Goal: Transaction & Acquisition: Obtain resource

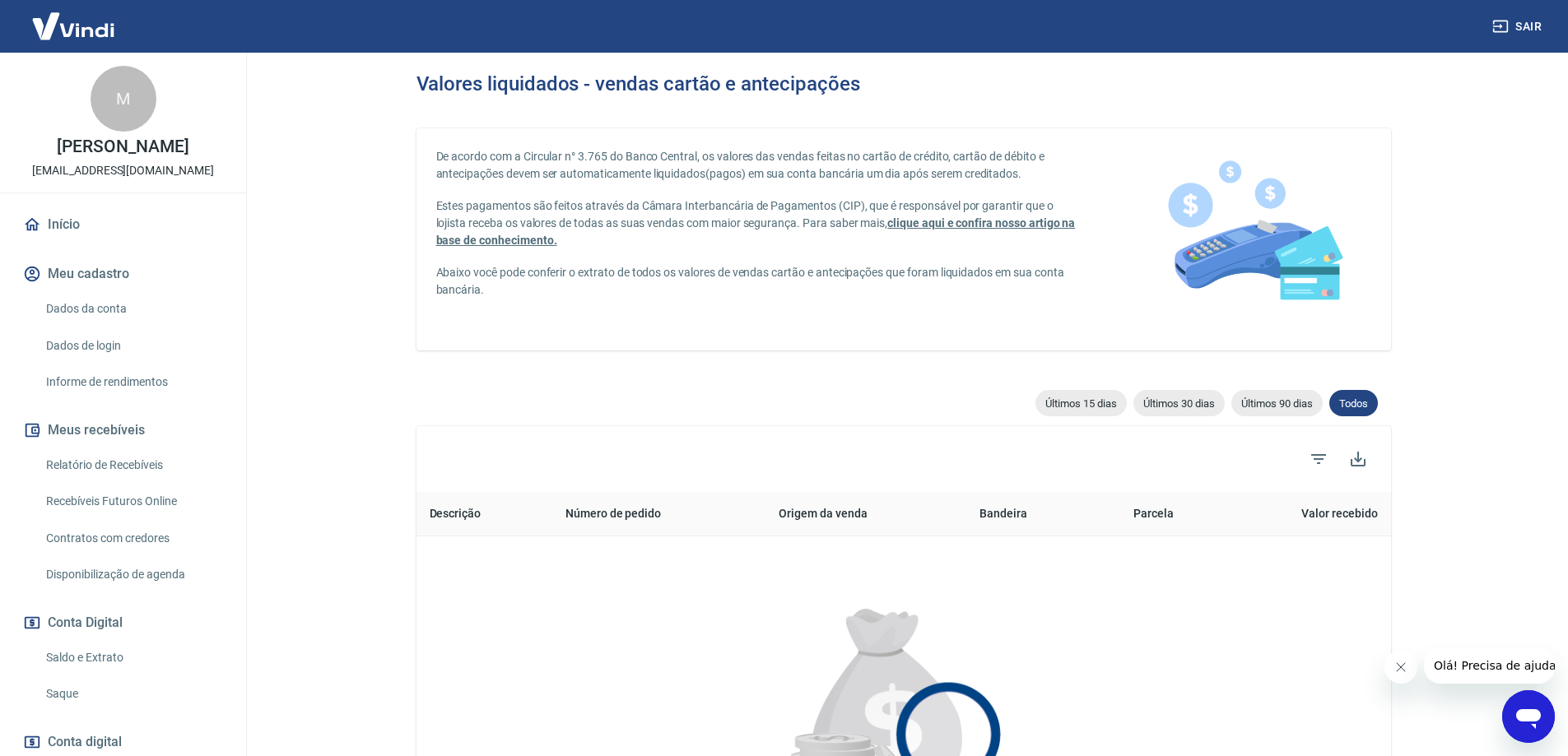
click at [57, 689] on link "Saque" at bounding box center [132, 694] width 187 height 34
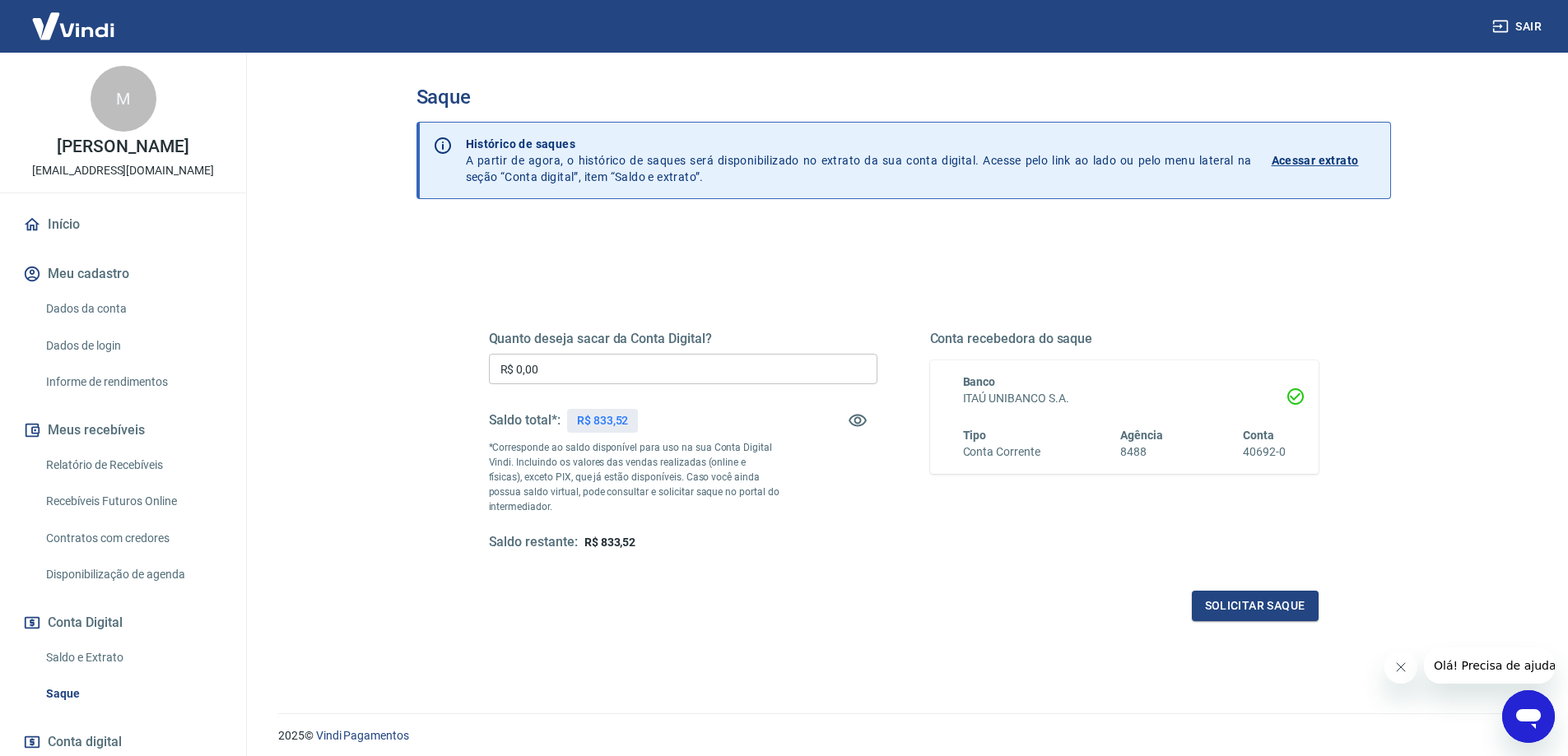
click at [634, 370] on input "R$ 0,00" at bounding box center [683, 368] width 388 height 31
type input "R$ 833,52"
click at [1234, 600] on button "Solicitar saque" at bounding box center [1255, 605] width 126 height 31
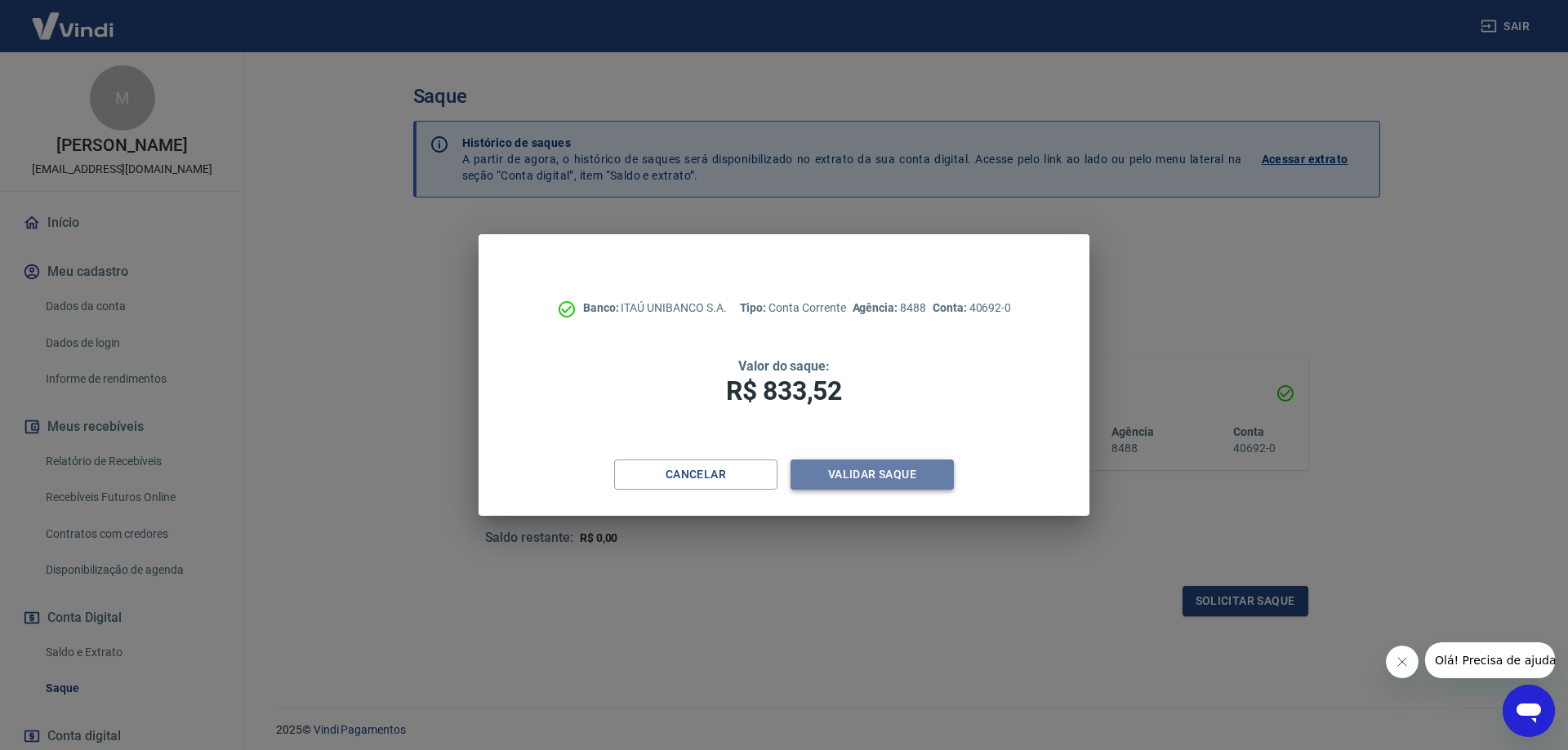
click at [908, 468] on button "Validar saque" at bounding box center [872, 474] width 163 height 31
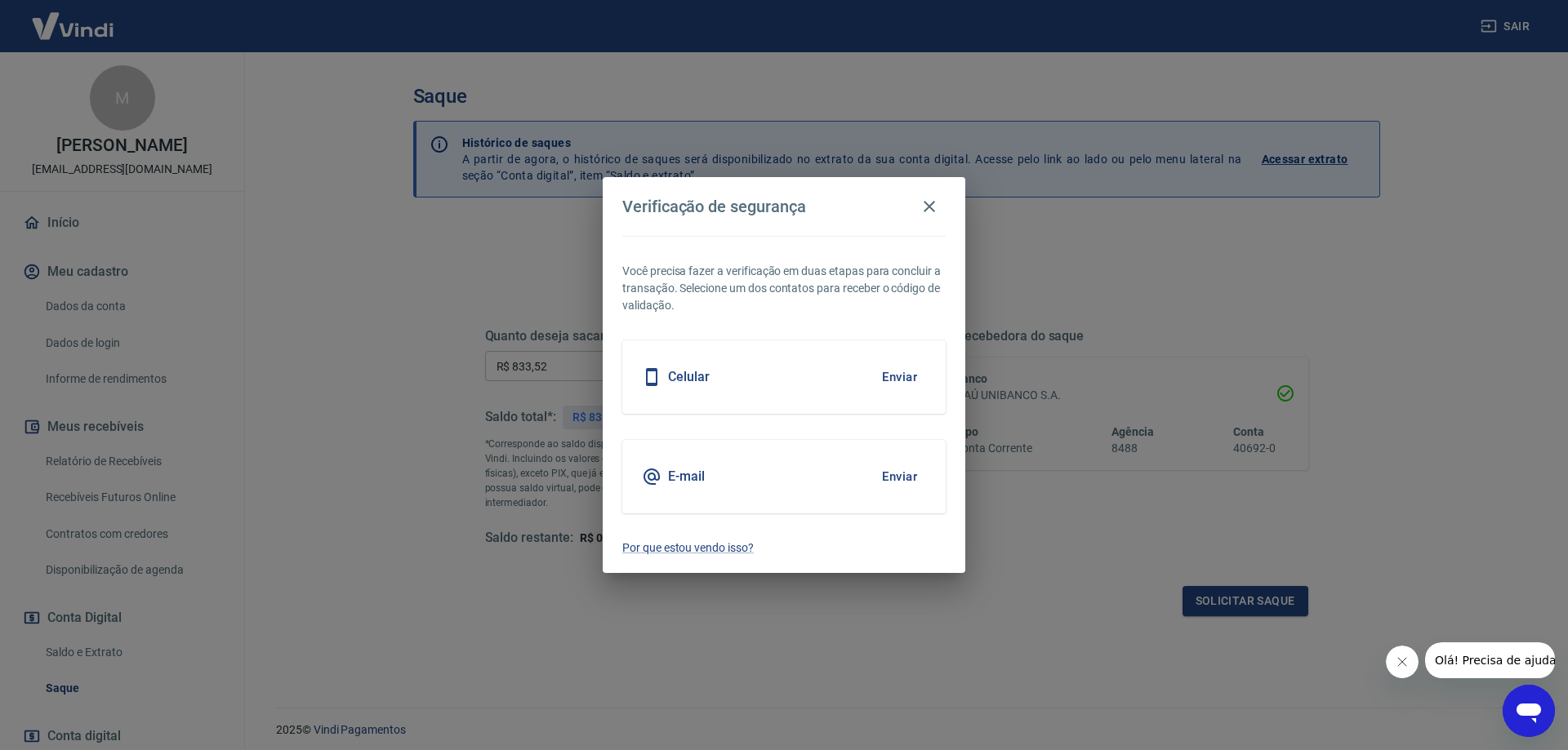
click at [893, 379] on button "Enviar" at bounding box center [900, 377] width 53 height 35
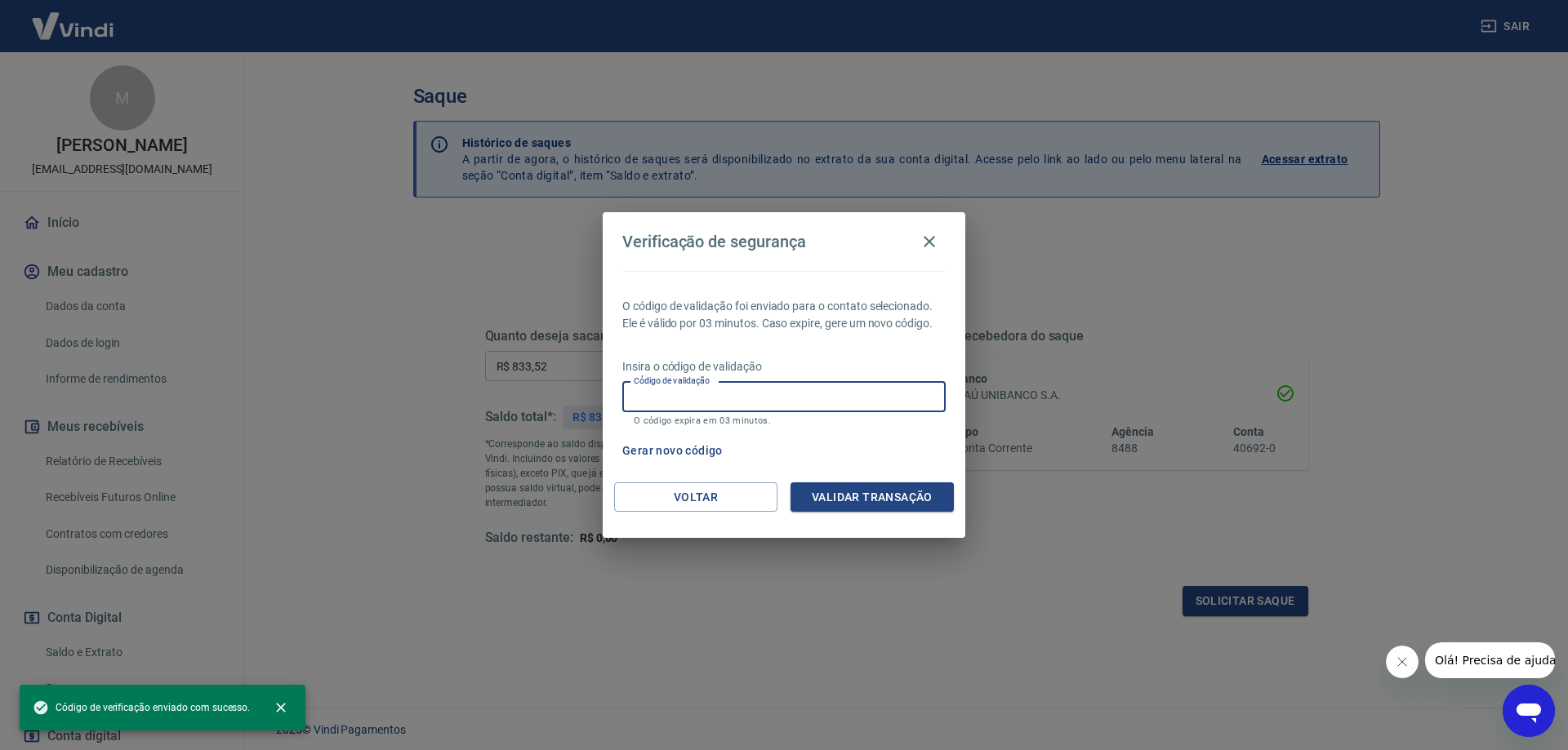
click at [731, 390] on input "Código de validação" at bounding box center [784, 397] width 324 height 31
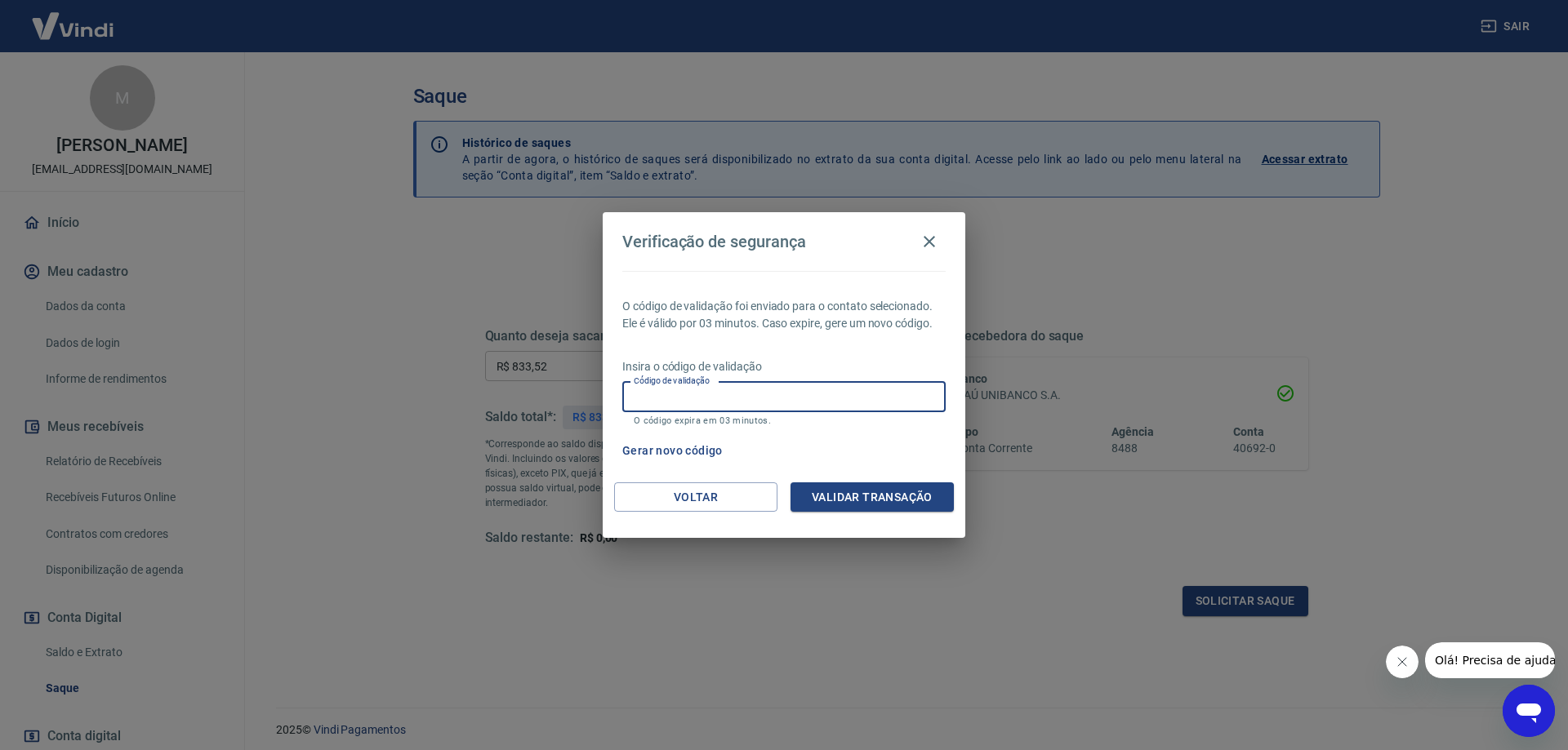
click at [666, 402] on input "Código de validação" at bounding box center [784, 397] width 324 height 31
type input "292336"
click at [875, 508] on button "Validar transação" at bounding box center [872, 498] width 163 height 31
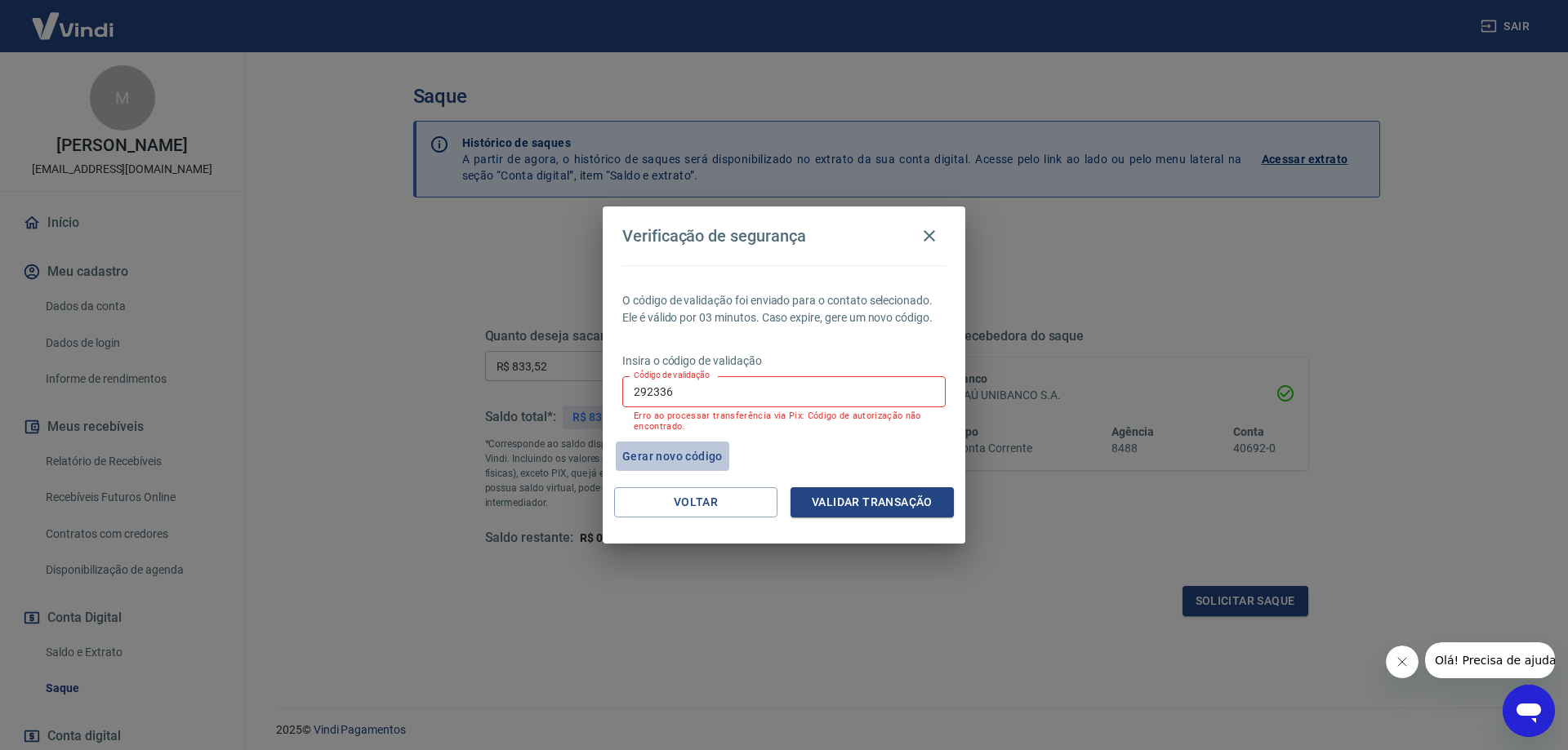
click at [652, 453] on button "Gerar novo código" at bounding box center [673, 456] width 114 height 31
drag, startPoint x: 1523, startPoint y: 704, endPoint x: 2734, endPoint y: 1341, distance: 1368.3
click at [1523, 704] on icon "Abrir janela de mensagens" at bounding box center [1528, 714] width 25 height 20
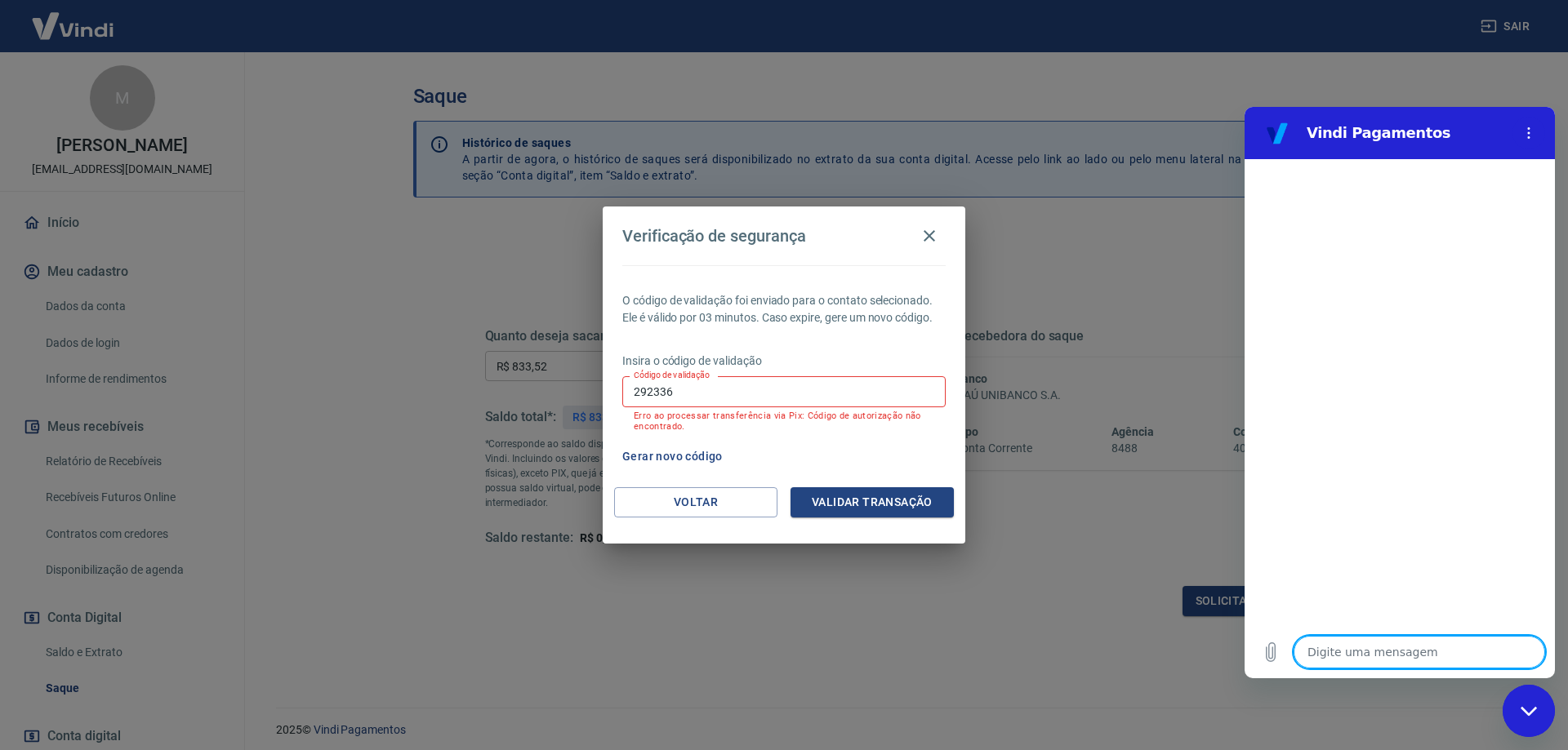
click at [1367, 658] on textarea at bounding box center [1419, 653] width 252 height 33
type textarea "s"
type textarea "x"
type textarea "sa"
type textarea "x"
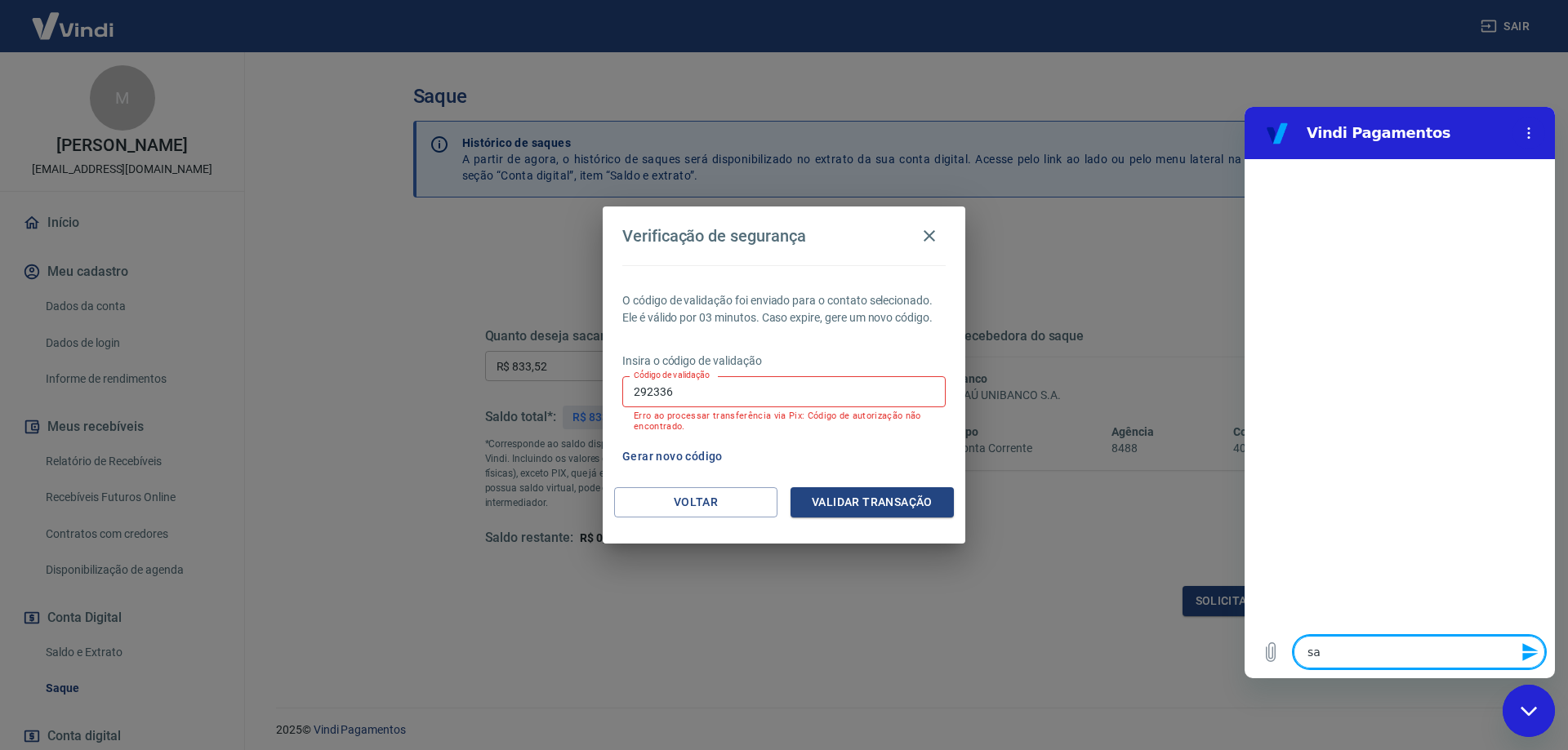
type textarea "saq"
type textarea "x"
type textarea "saqu"
type textarea "x"
type textarea "saque"
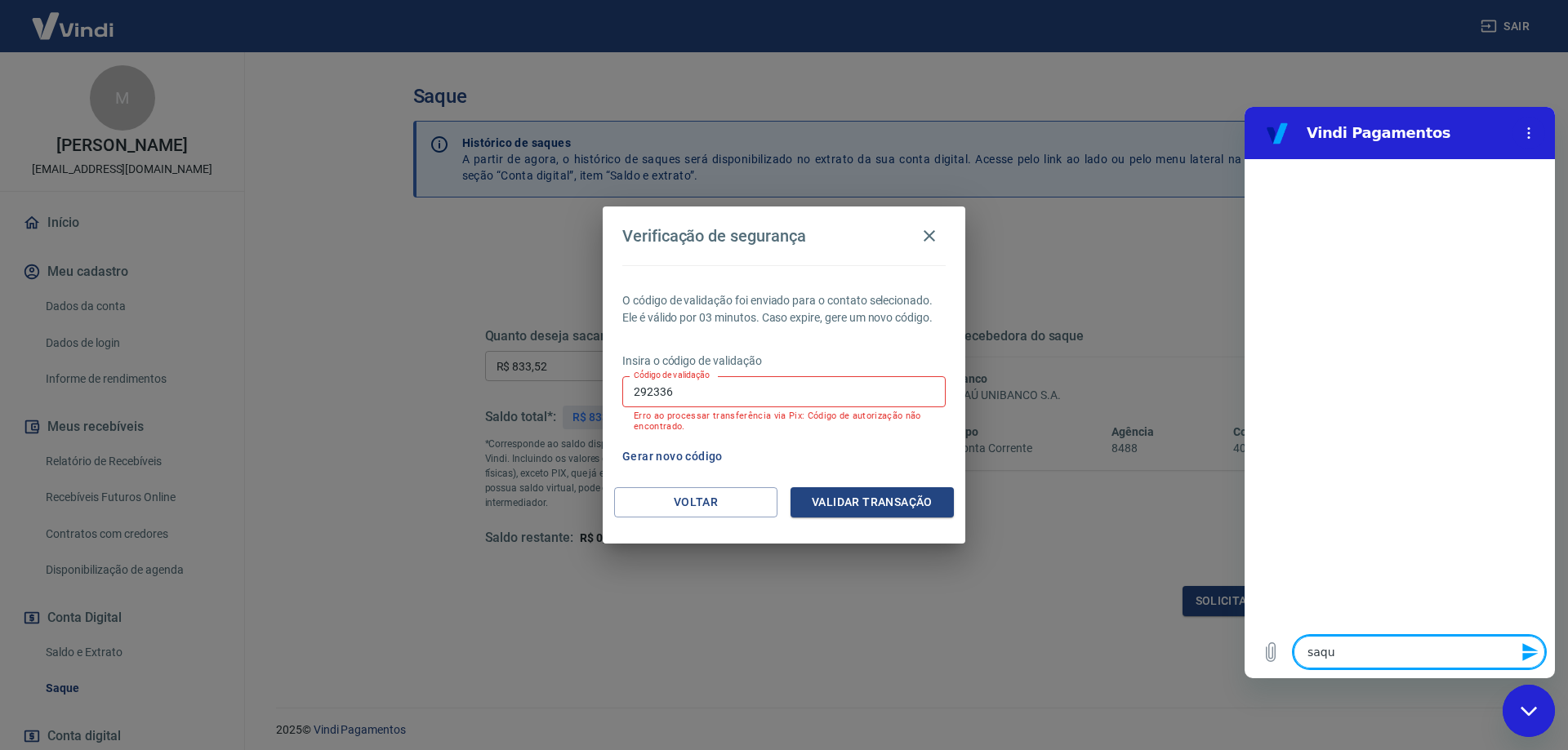
type textarea "x"
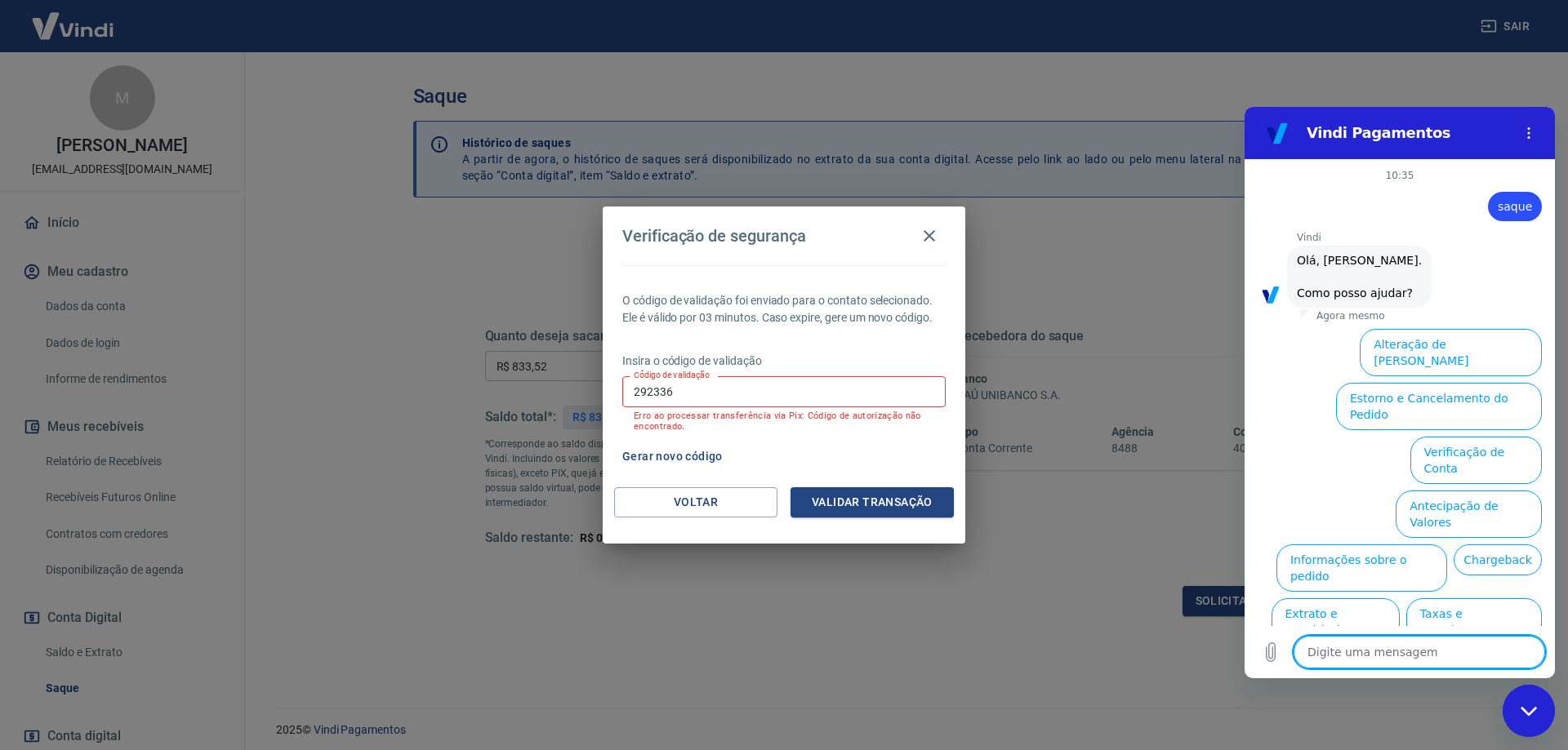
scroll to position [38, 0]
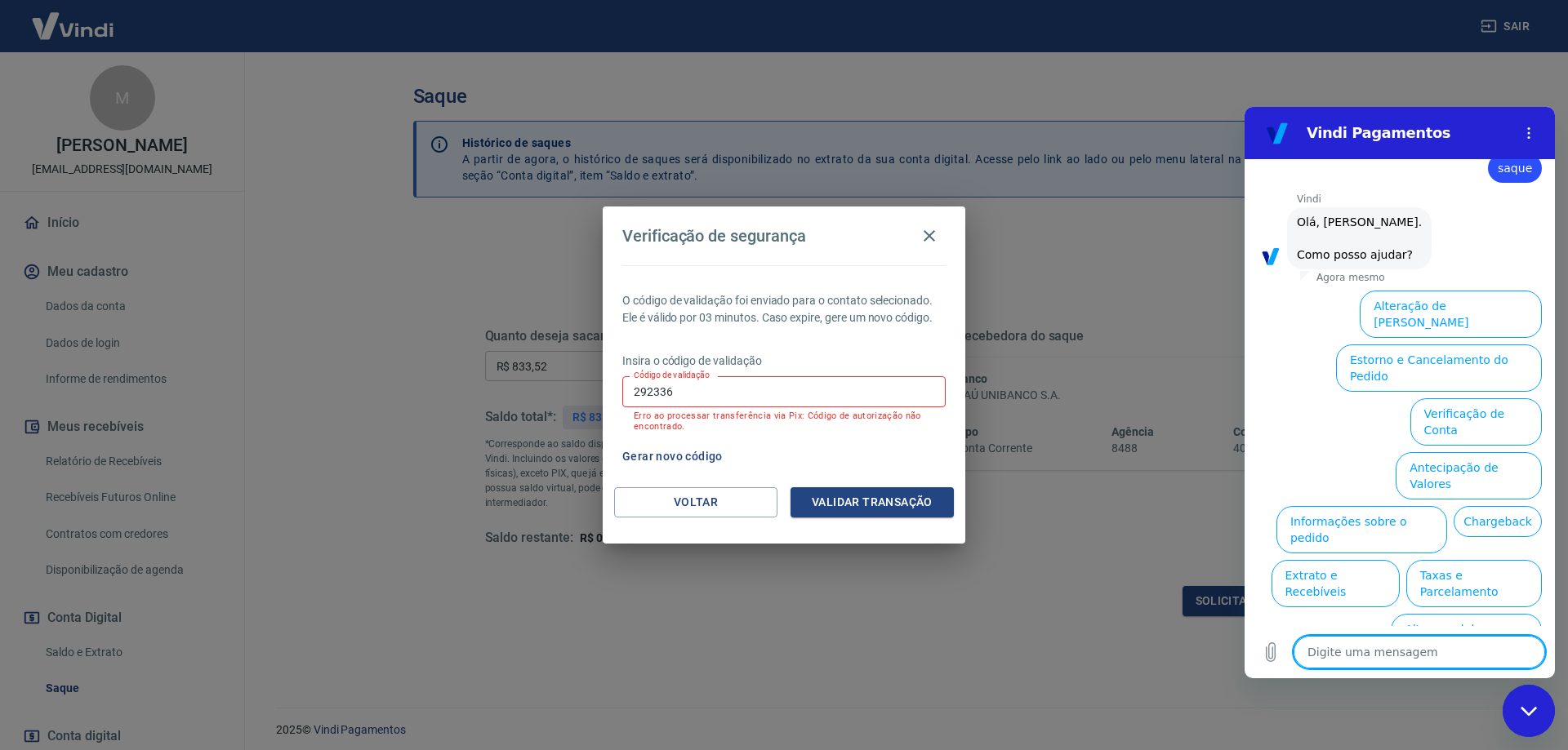
click at [1342, 662] on textarea at bounding box center [1419, 653] width 252 height 33
type textarea "o"
type textarea "x"
type textarea "ou"
type textarea "x"
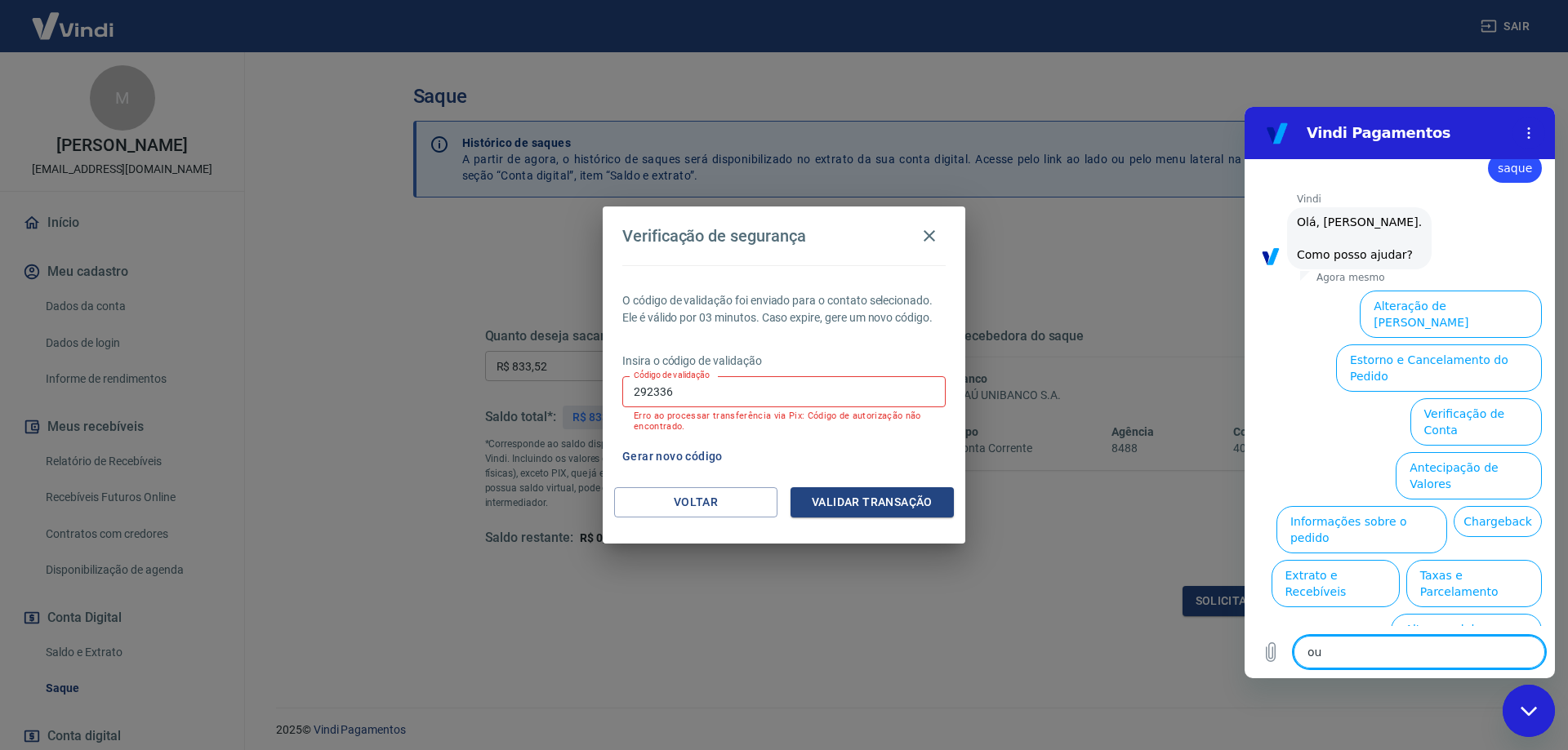
type textarea "out"
type textarea "x"
type textarea "outr"
type textarea "x"
type textarea "outro"
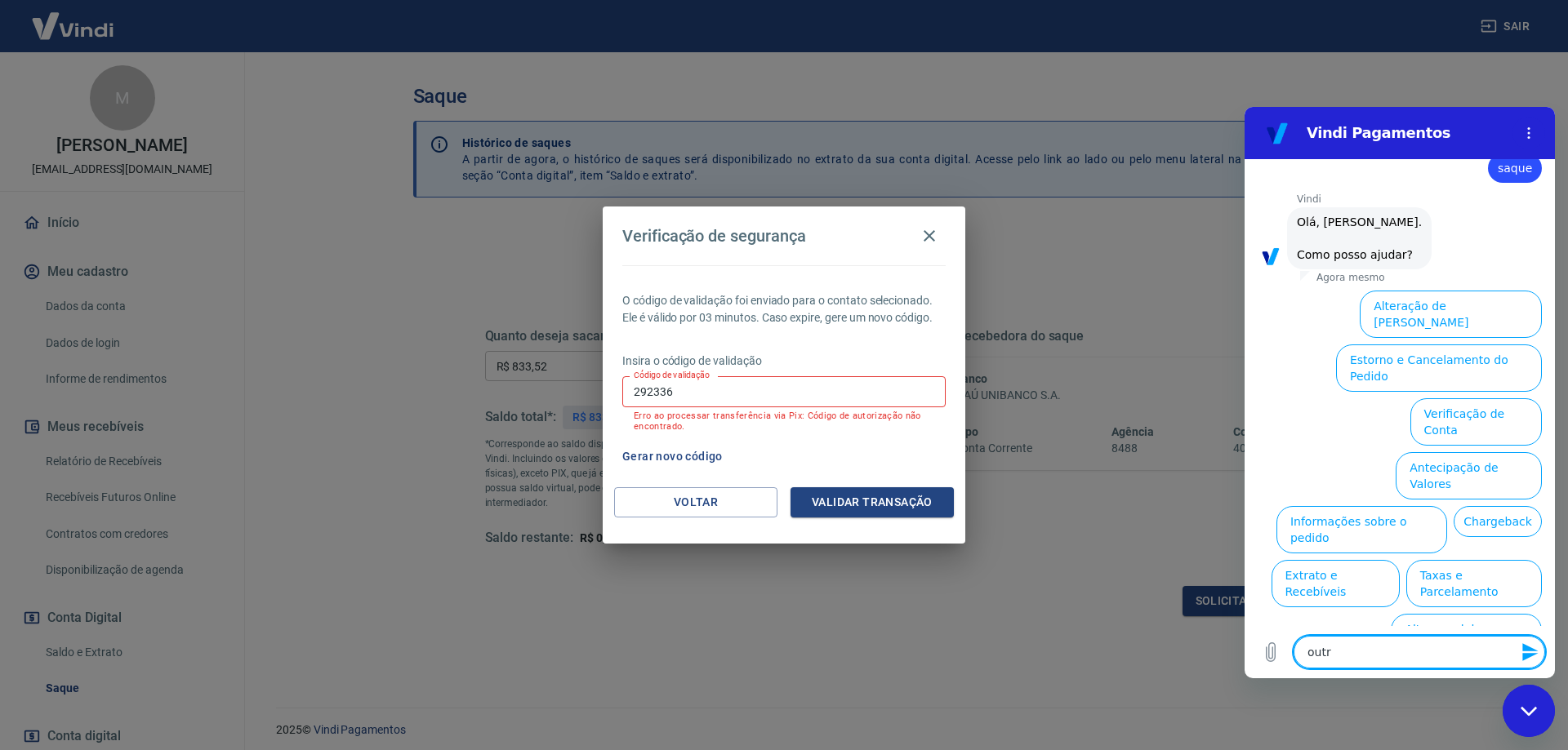
type textarea "x"
type textarea "outros"
type textarea "x"
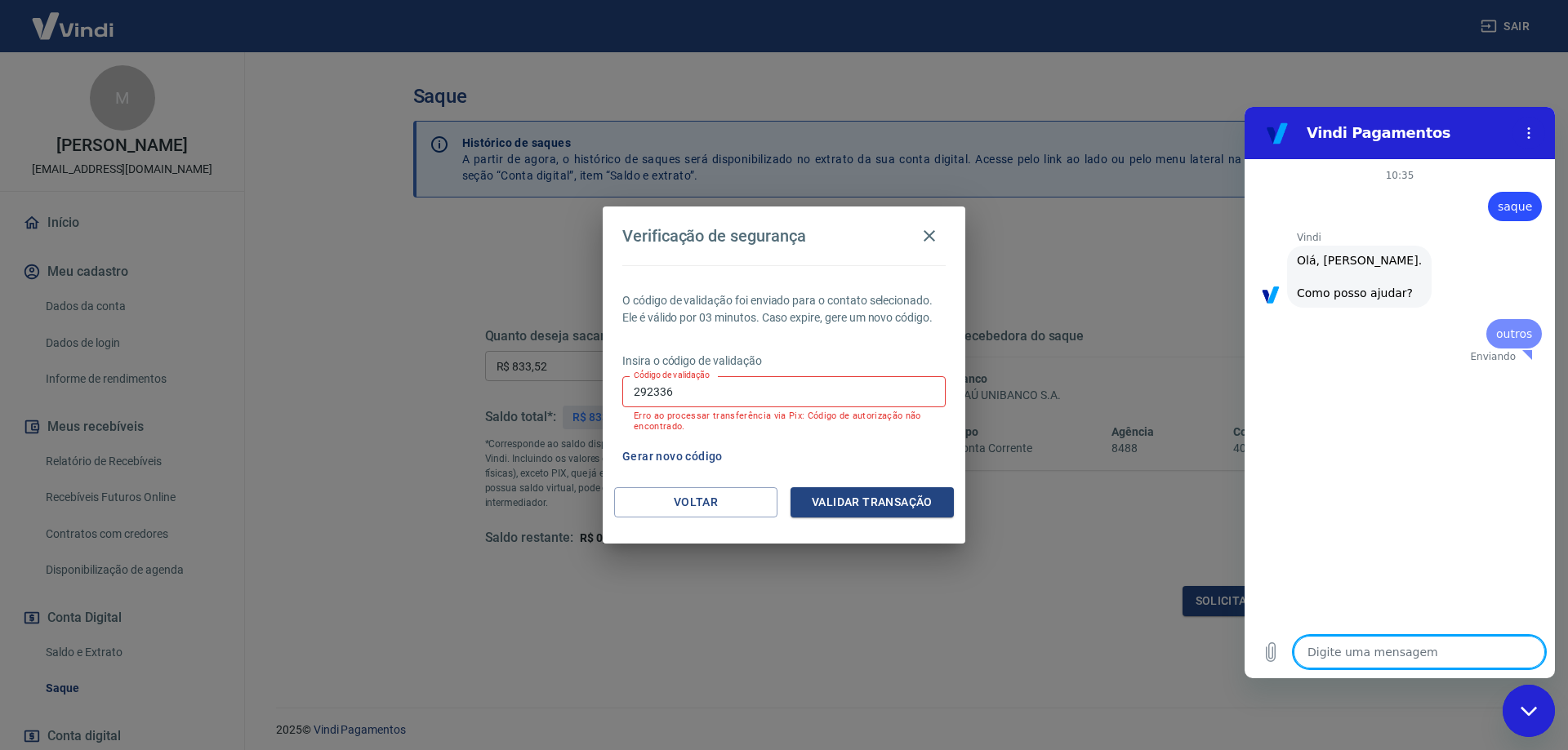
scroll to position [0, 0]
type textarea "x"
type textarea "q"
type textarea "x"
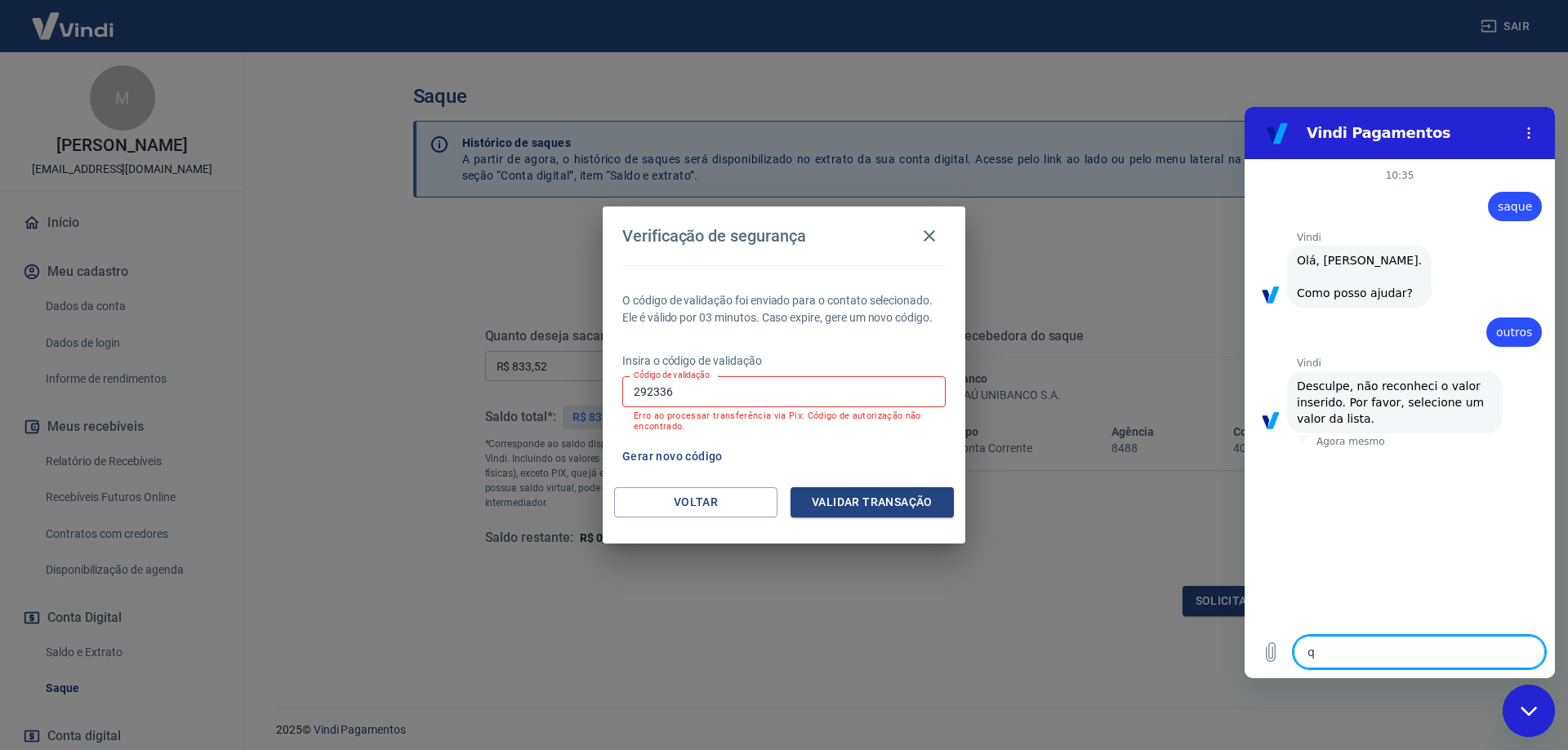
type textarea "qu"
type textarea "x"
type textarea "que"
type textarea "x"
type textarea "que"
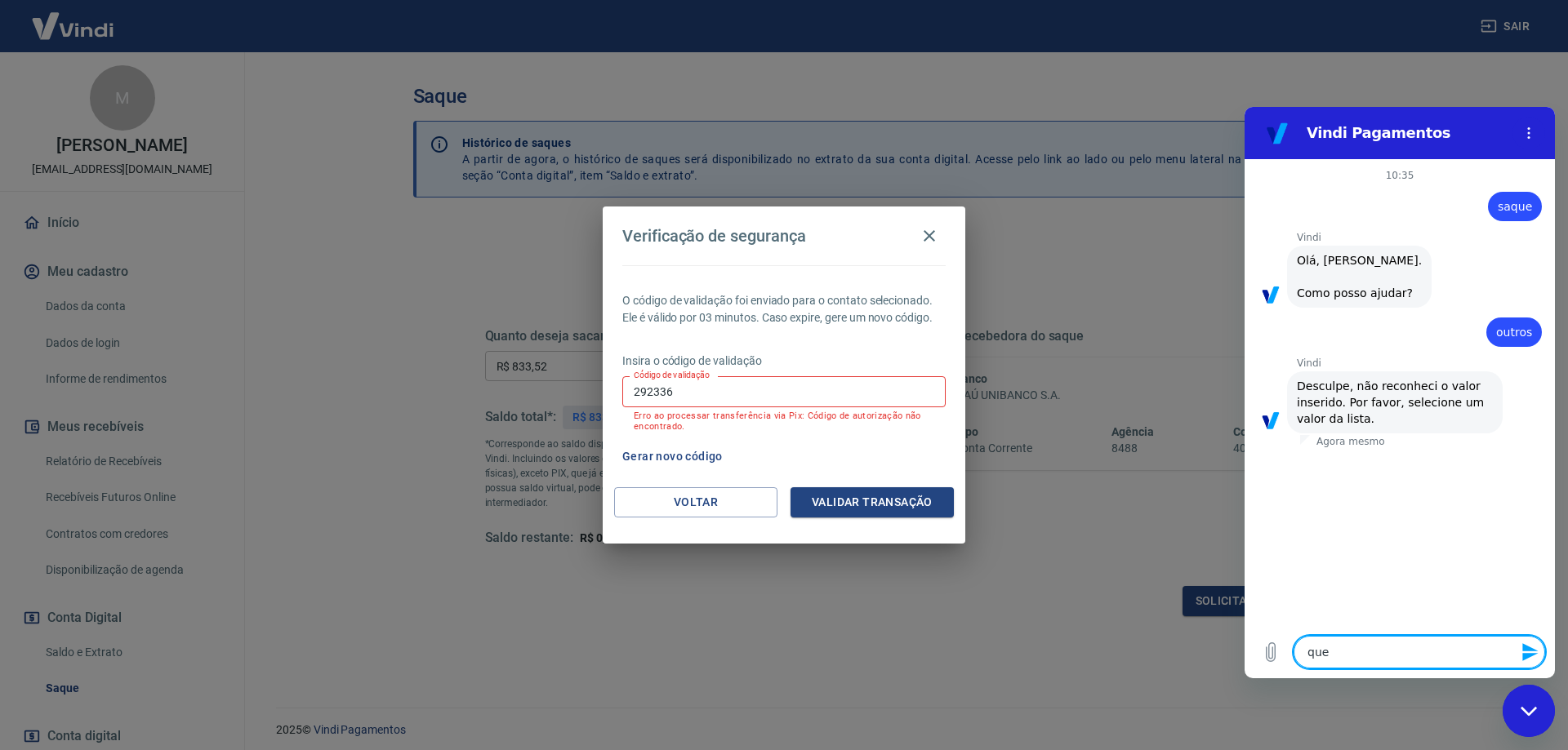
type textarea "x"
type textarea "que a"
type textarea "x"
type textarea "que"
type textarea "x"
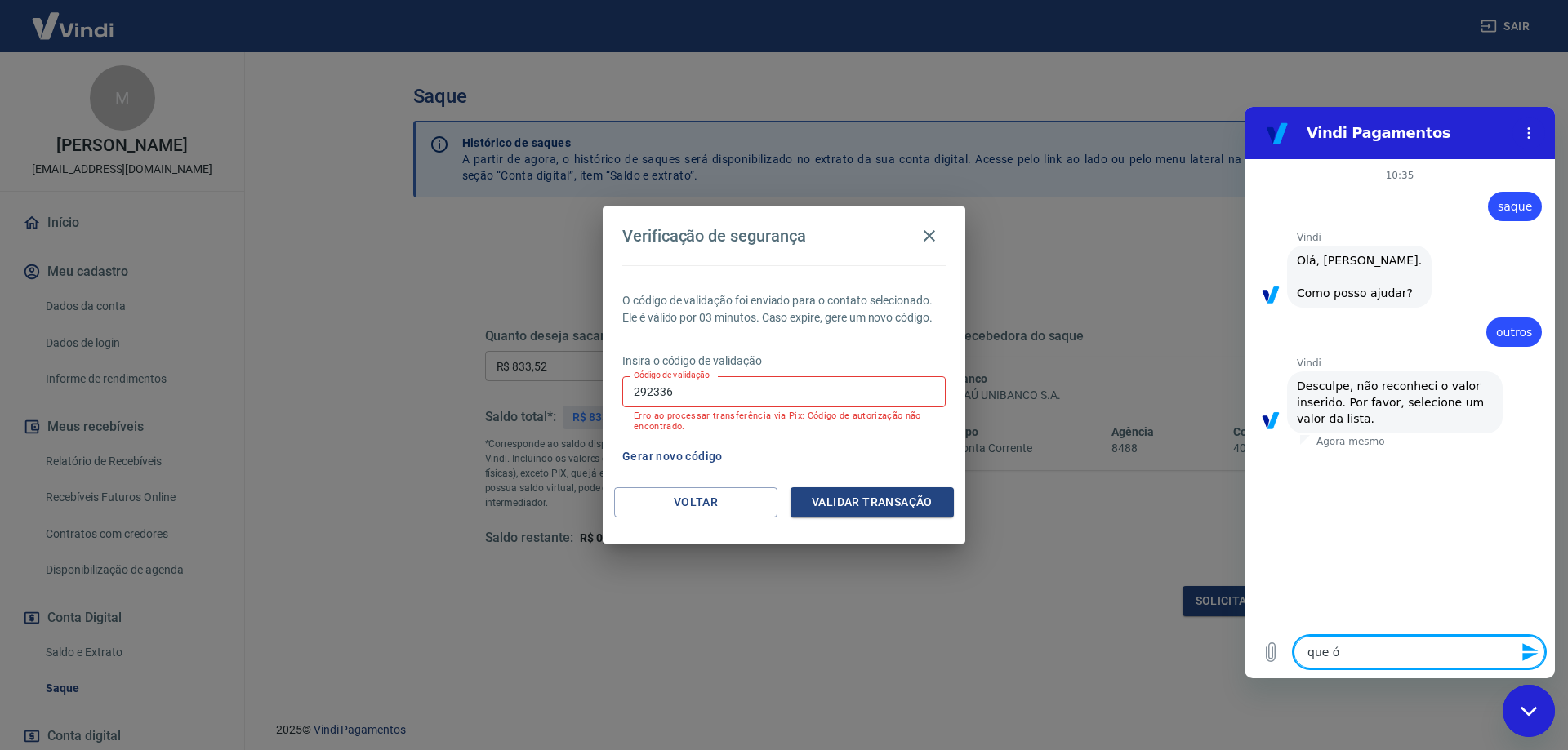
type textarea "que óp"
type textarea "x"
type textarea "que ópr"
type textarea "x"
type textarea "que óp"
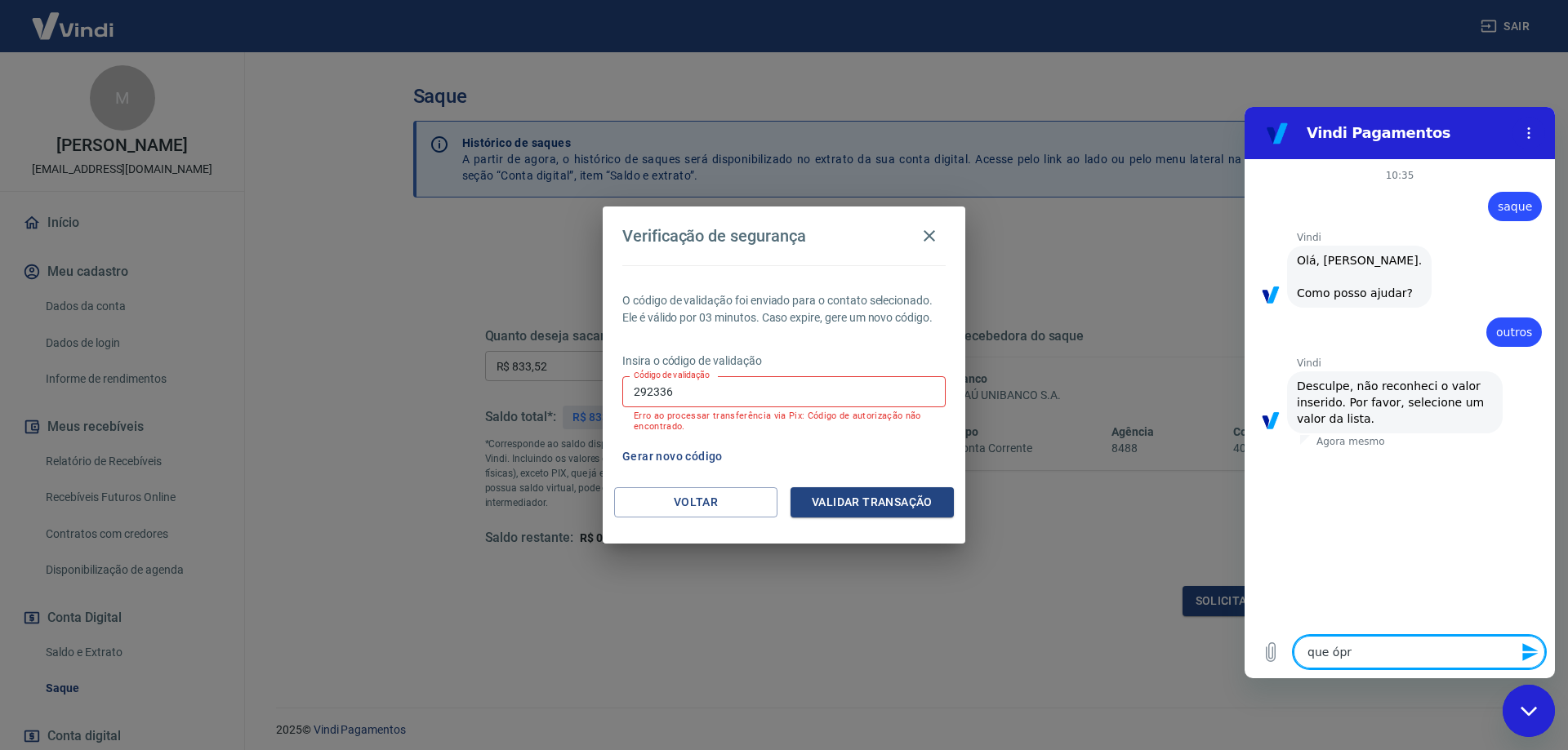
type textarea "x"
type textarea "que ó"
type textarea "x"
type textarea "que"
type textarea "x"
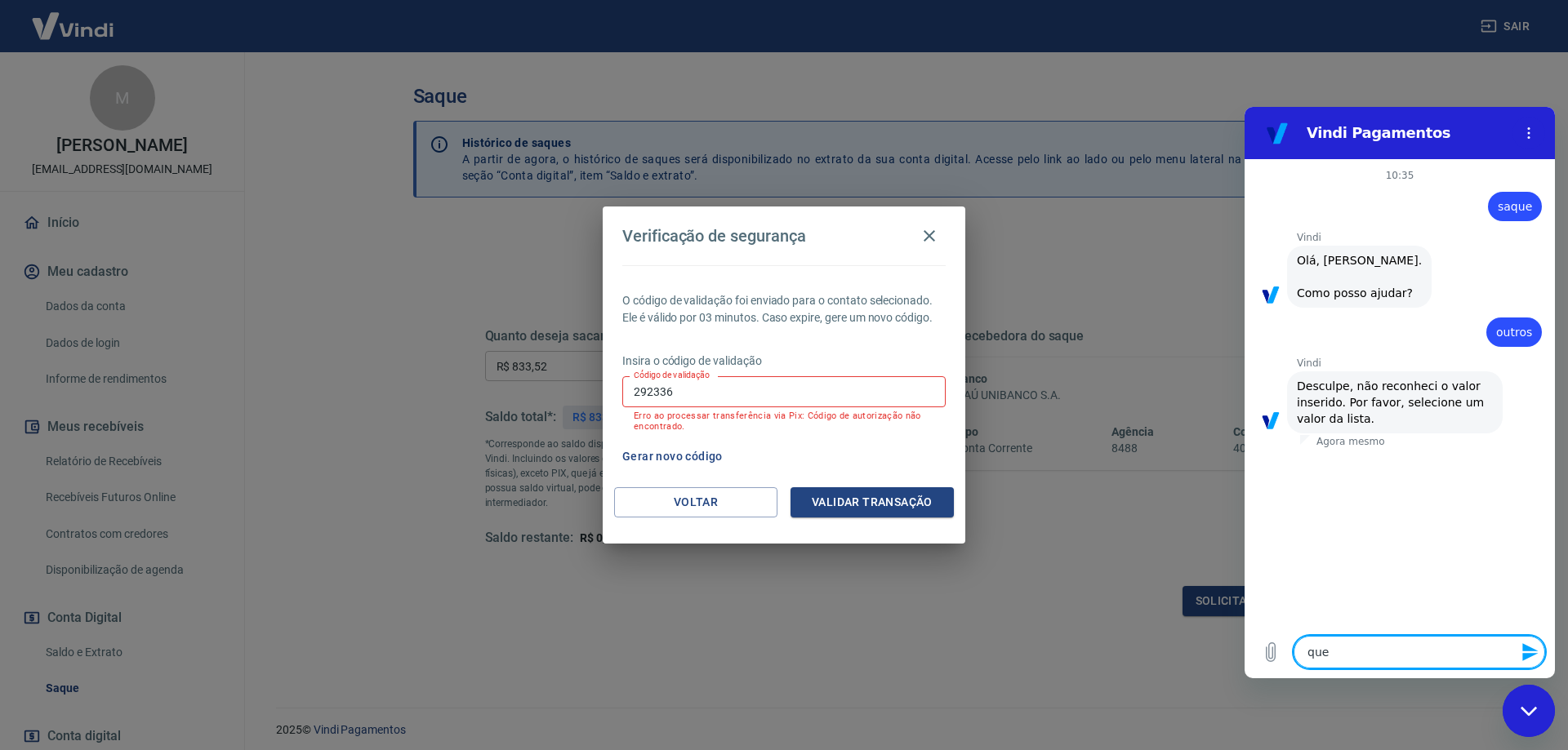
type textarea "que a"
type textarea "x"
type textarea "que at"
type textarea "x"
type textarea "que ate"
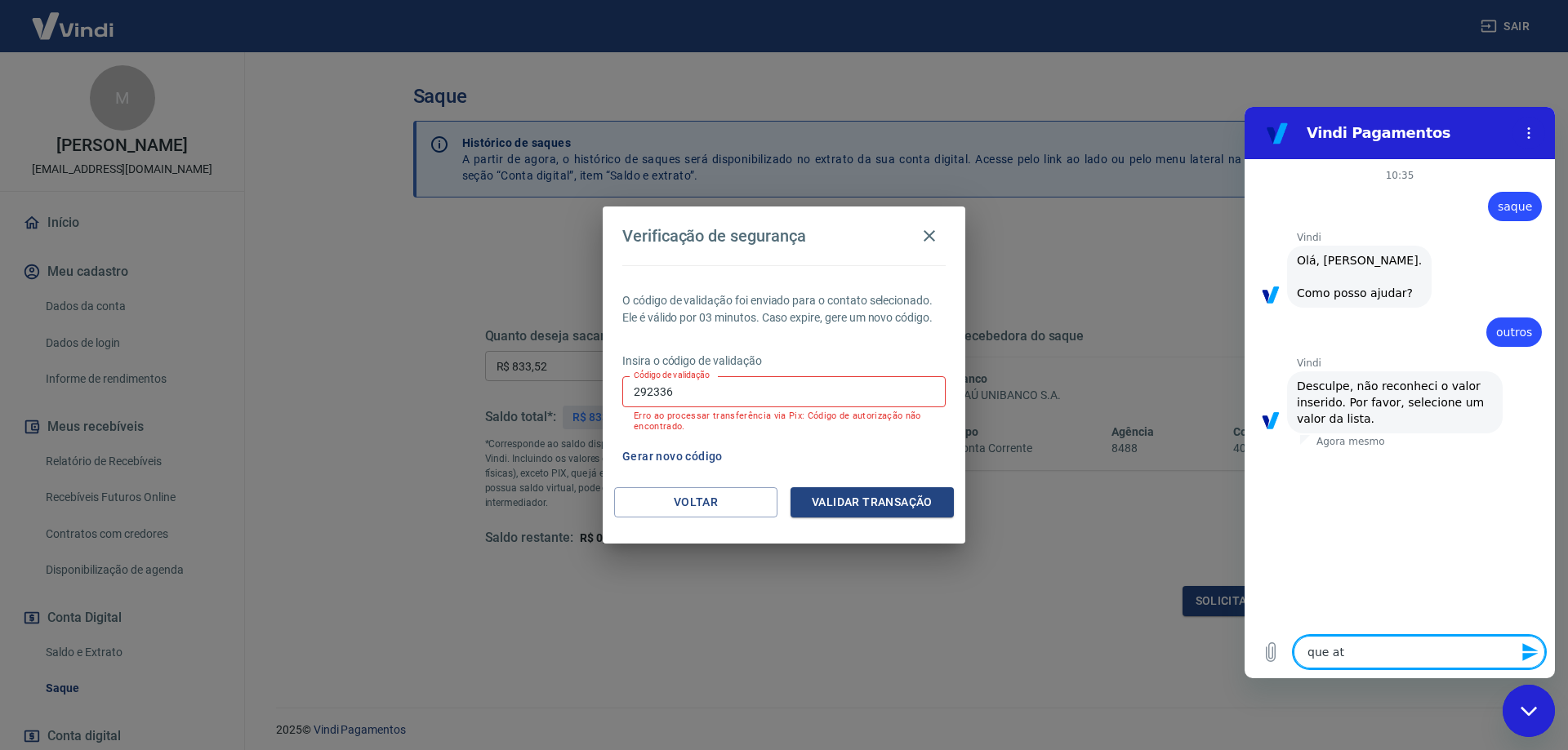
type textarea "x"
type textarea "que aten"
type textarea "x"
type textarea "que atend"
type textarea "x"
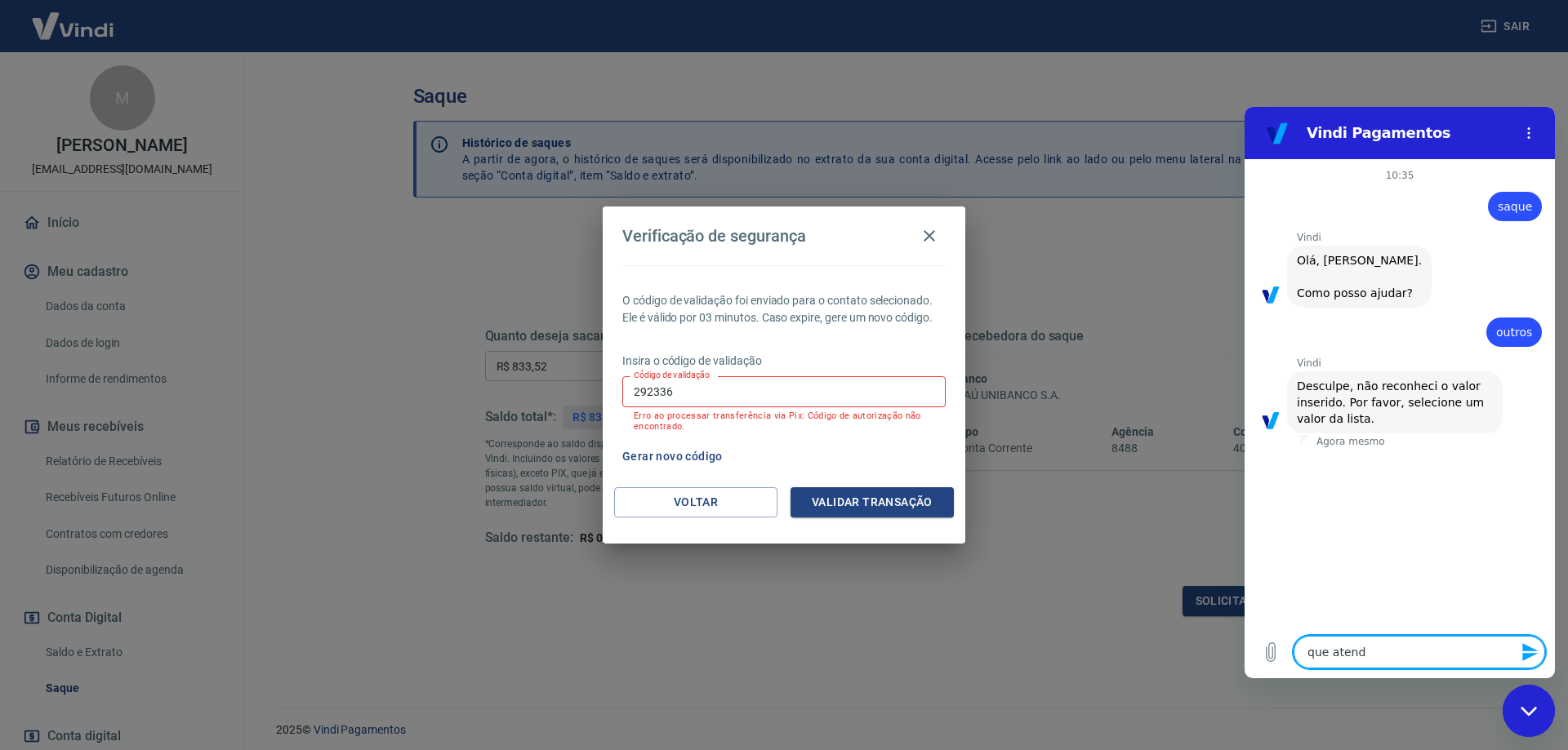
type textarea "que atendi"
type textarea "x"
type textarea "que atendim"
type textarea "x"
type textarea "que atendime"
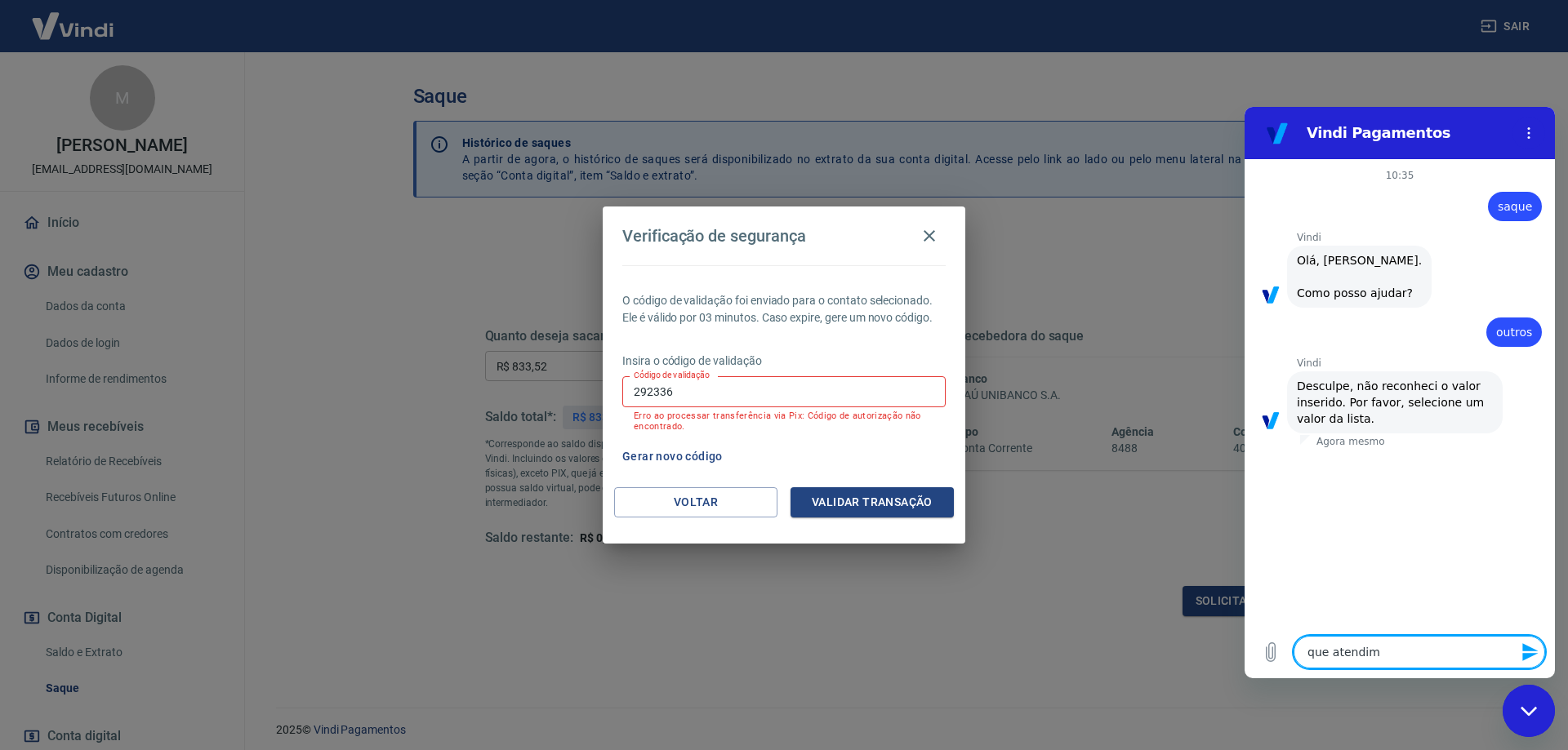
type textarea "x"
type textarea "que atendiment"
type textarea "x"
type textarea "que atendimento"
type textarea "x"
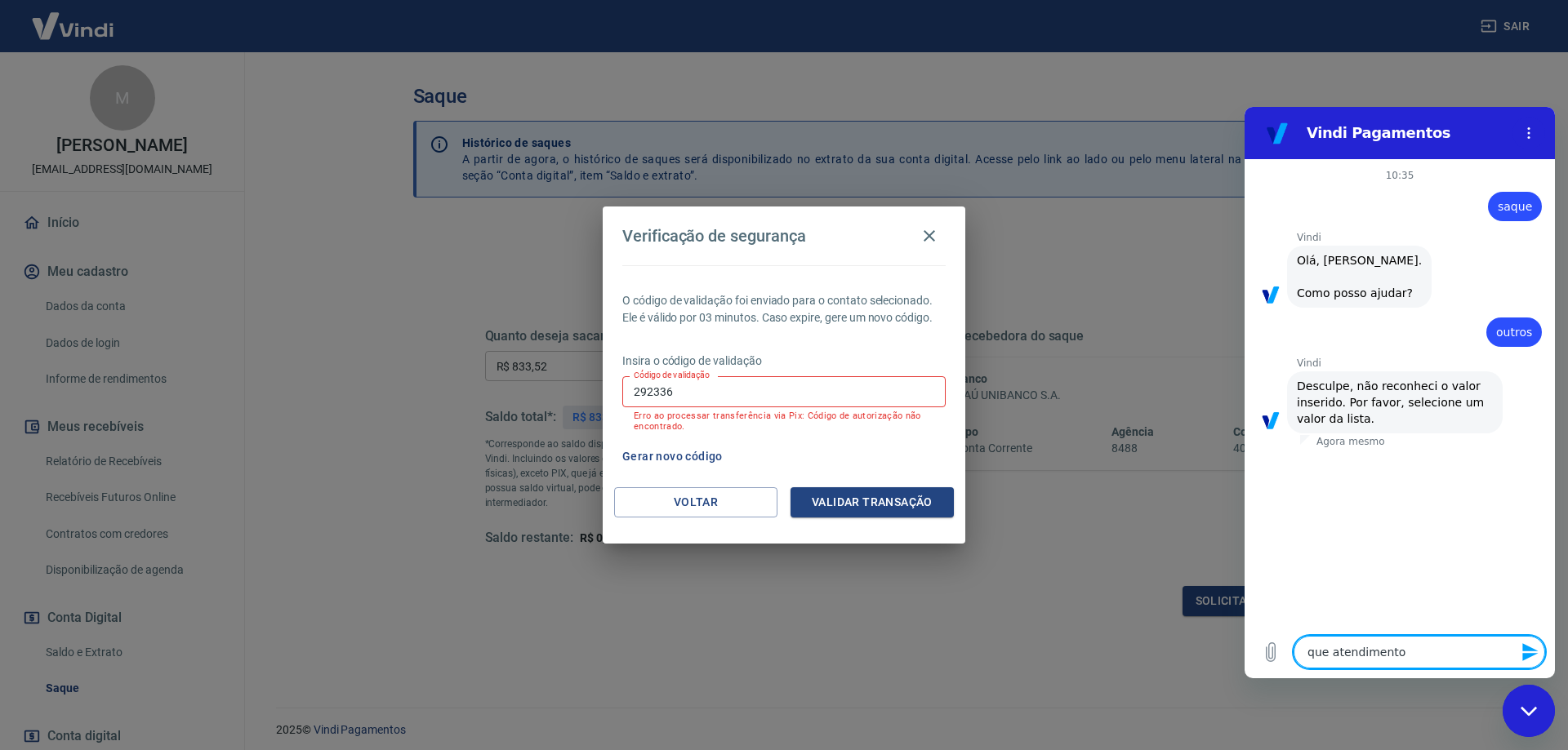
type textarea "que atendimento"
type textarea "x"
type textarea "que atendimento p"
type textarea "x"
type textarea "que atendimento pe"
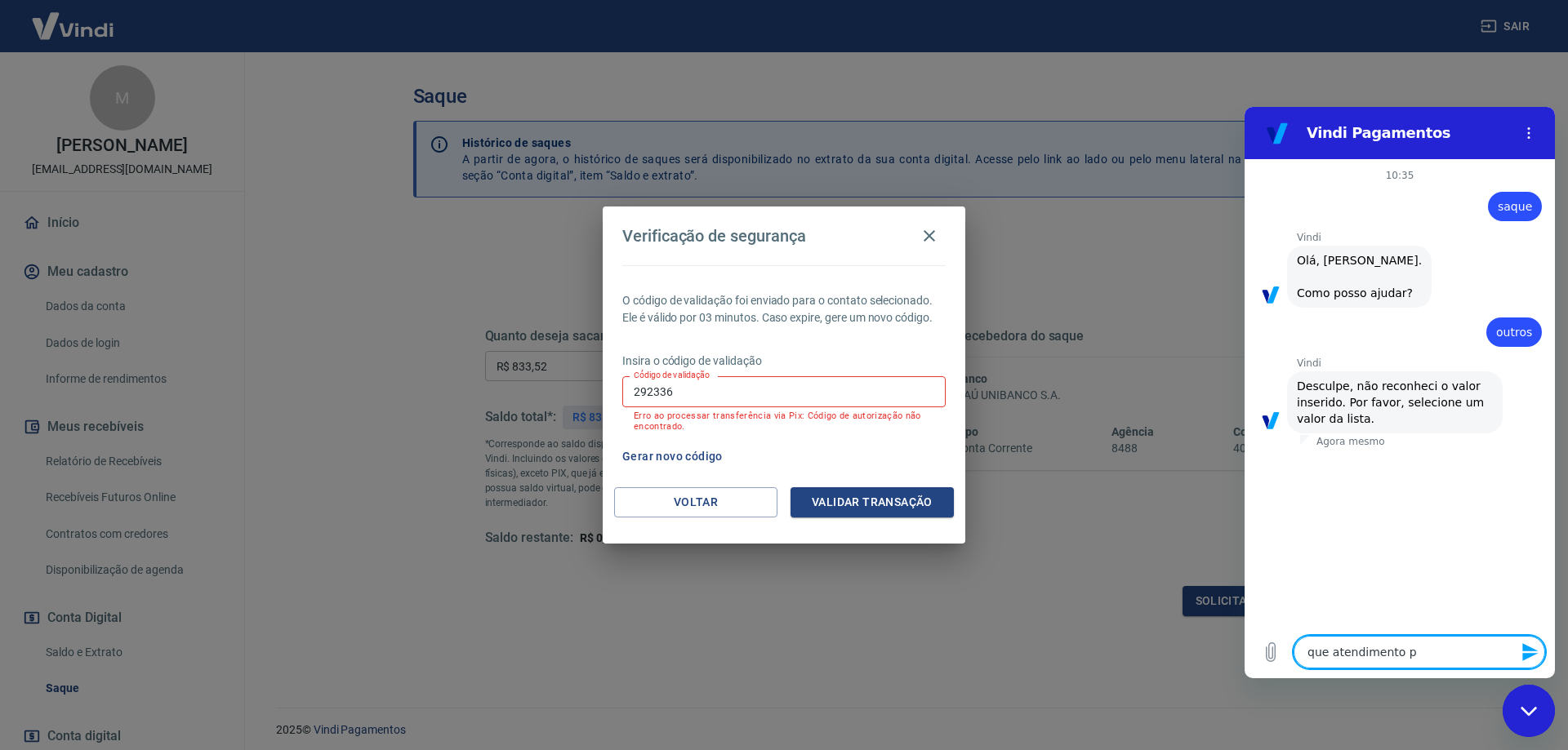
type textarea "x"
type textarea "que atendimento pes"
type textarea "x"
type textarea "que atendimento pesi"
type textarea "x"
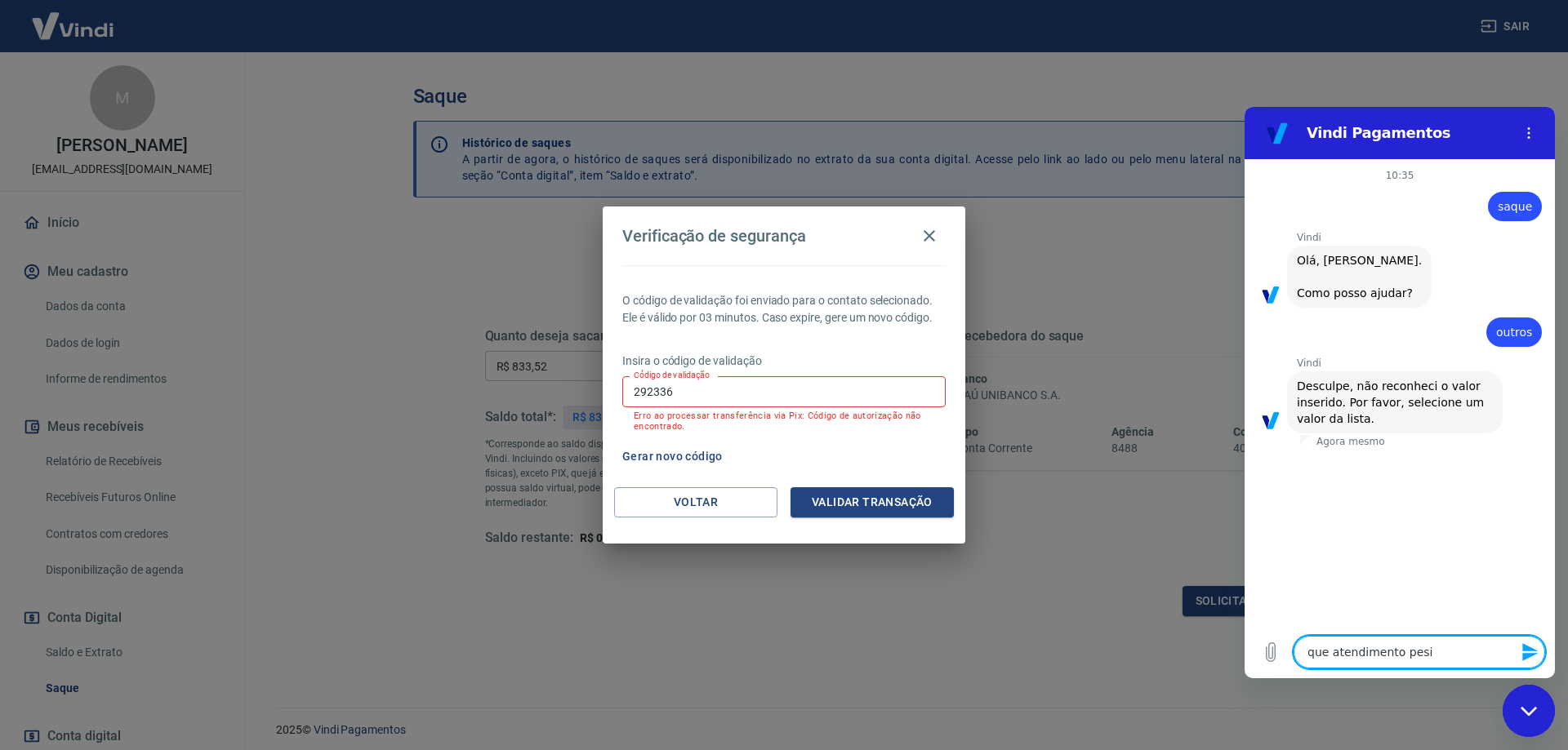
type textarea "que atendimento pesis"
type textarea "x"
type textarea "que atendimento pesism"
type textarea "x"
type textarea "que atendimento pesismo"
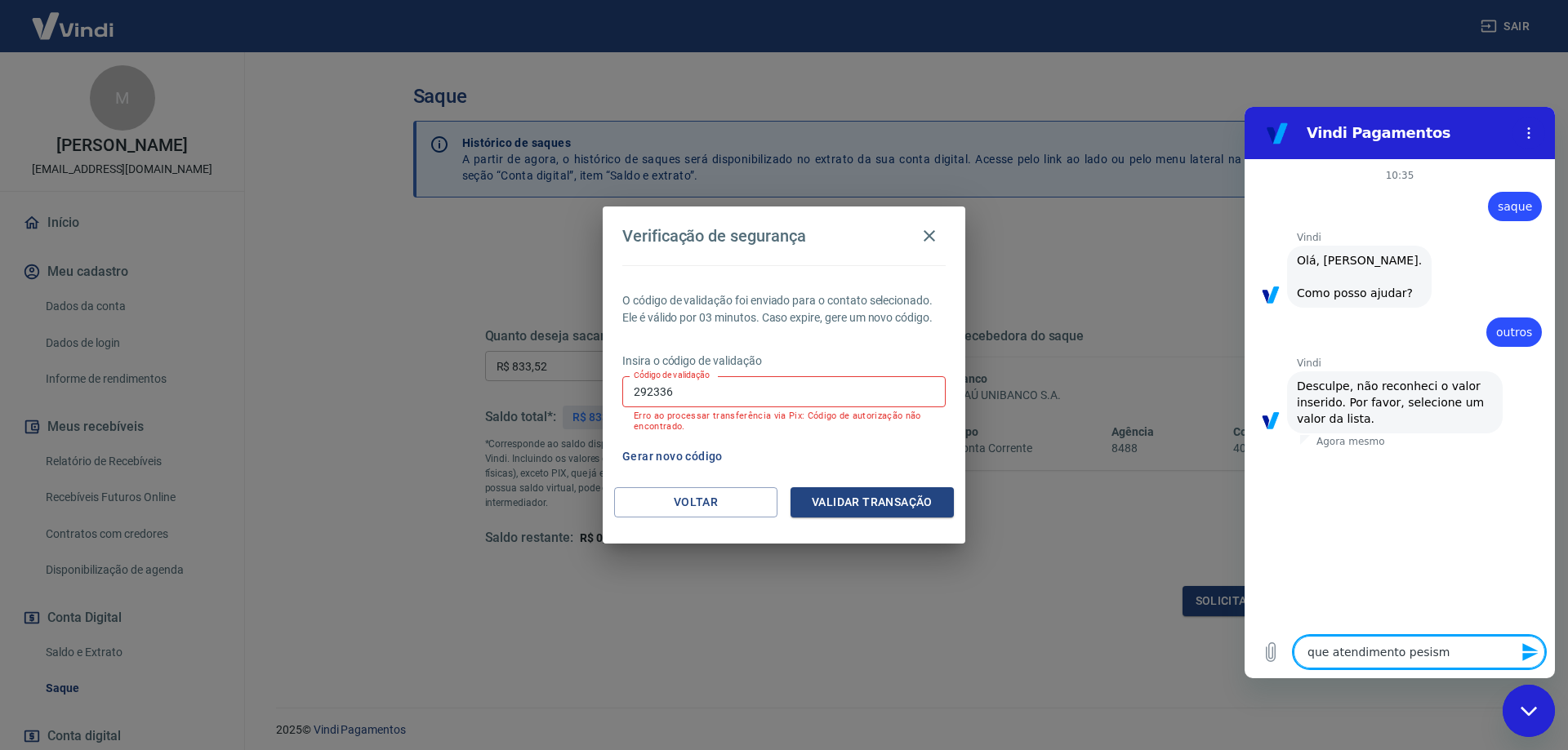
type textarea "x"
type textarea "que atendimento pesism"
type textarea "x"
type textarea "que atendimento pesis"
type textarea "x"
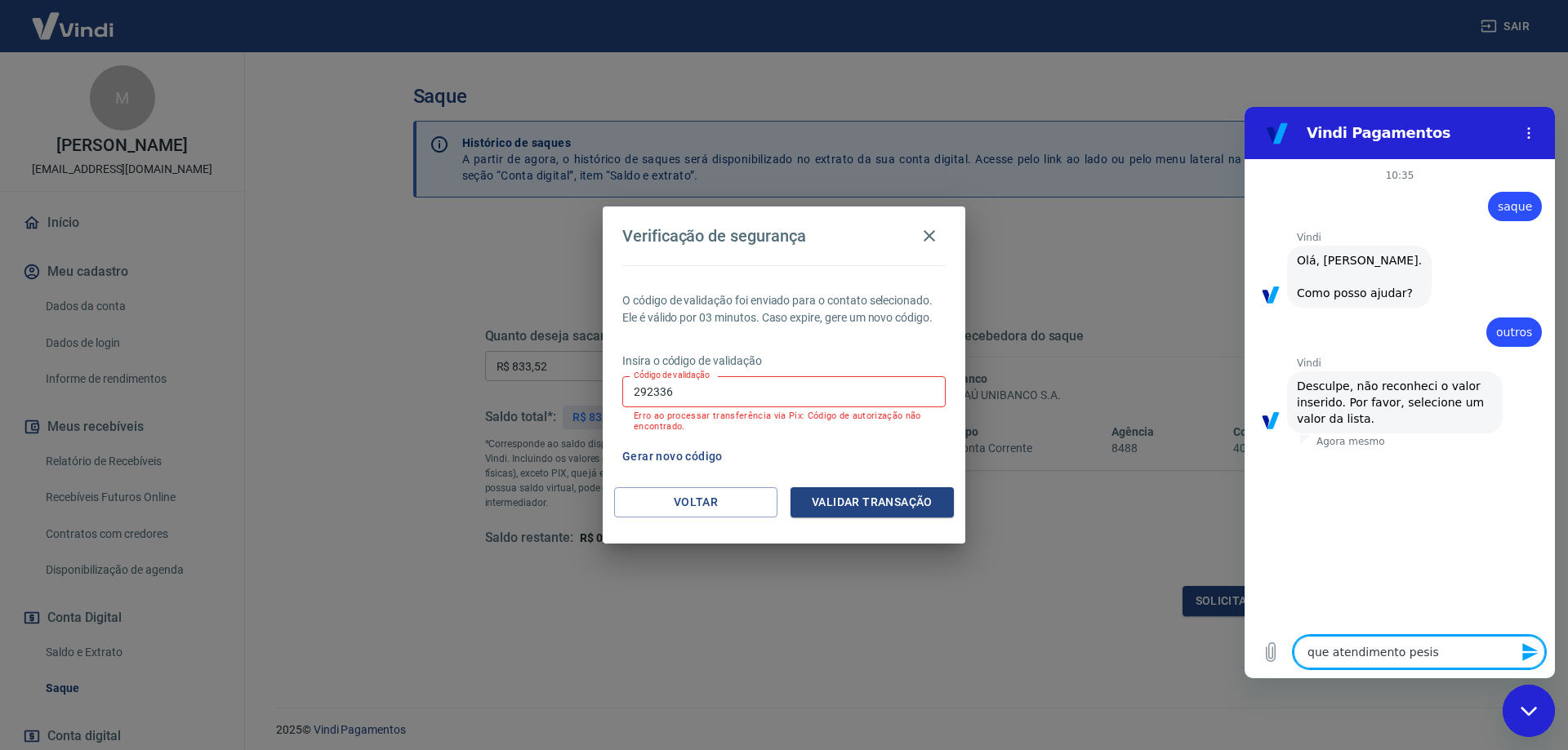
type textarea "que atendimento pesi"
type textarea "x"
type textarea "que atendimento pes"
type textarea "x"
type textarea "que atendimento pess"
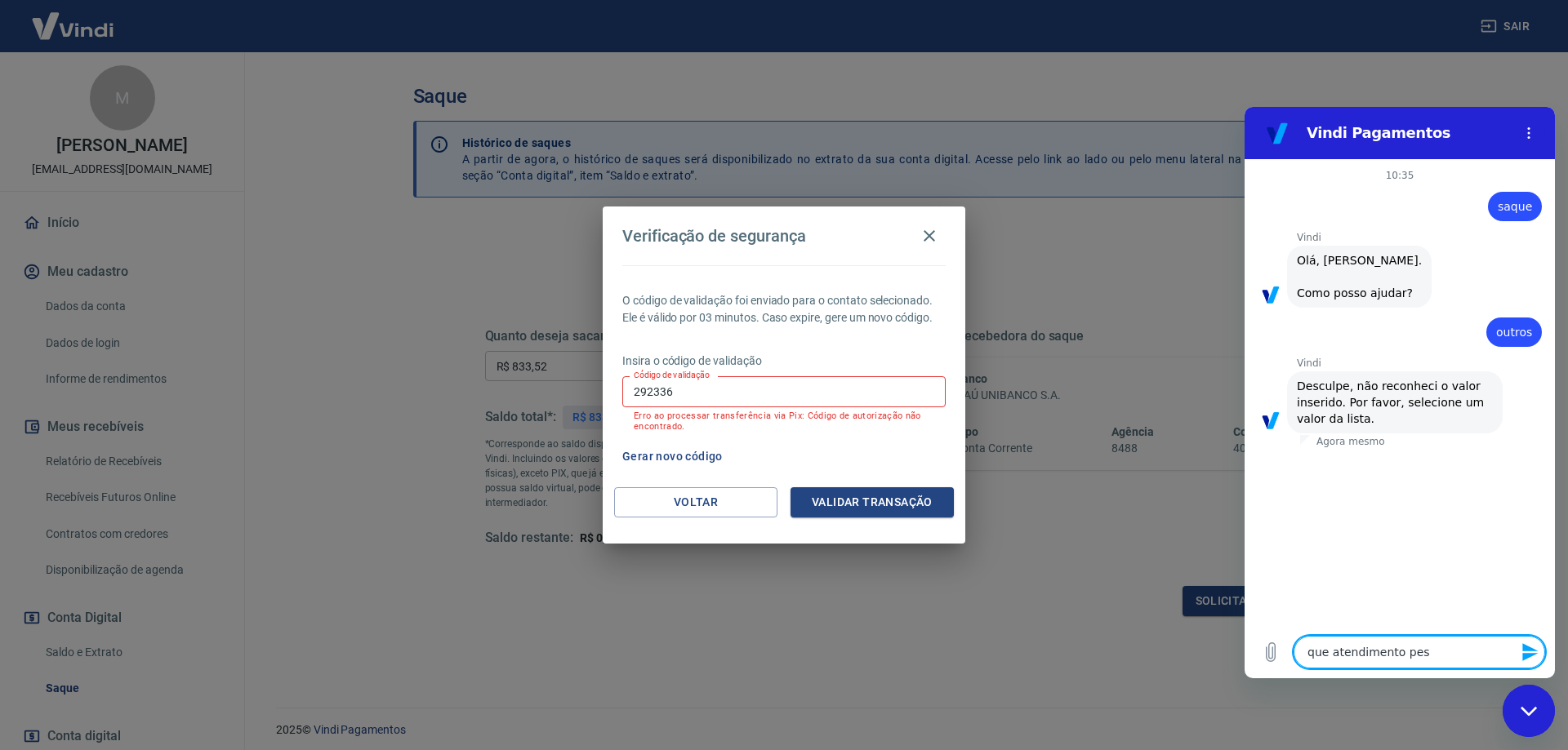
type textarea "x"
type textarea "que atendimento pessm"
type textarea "x"
type textarea "que atendimento pessmo"
type textarea "x"
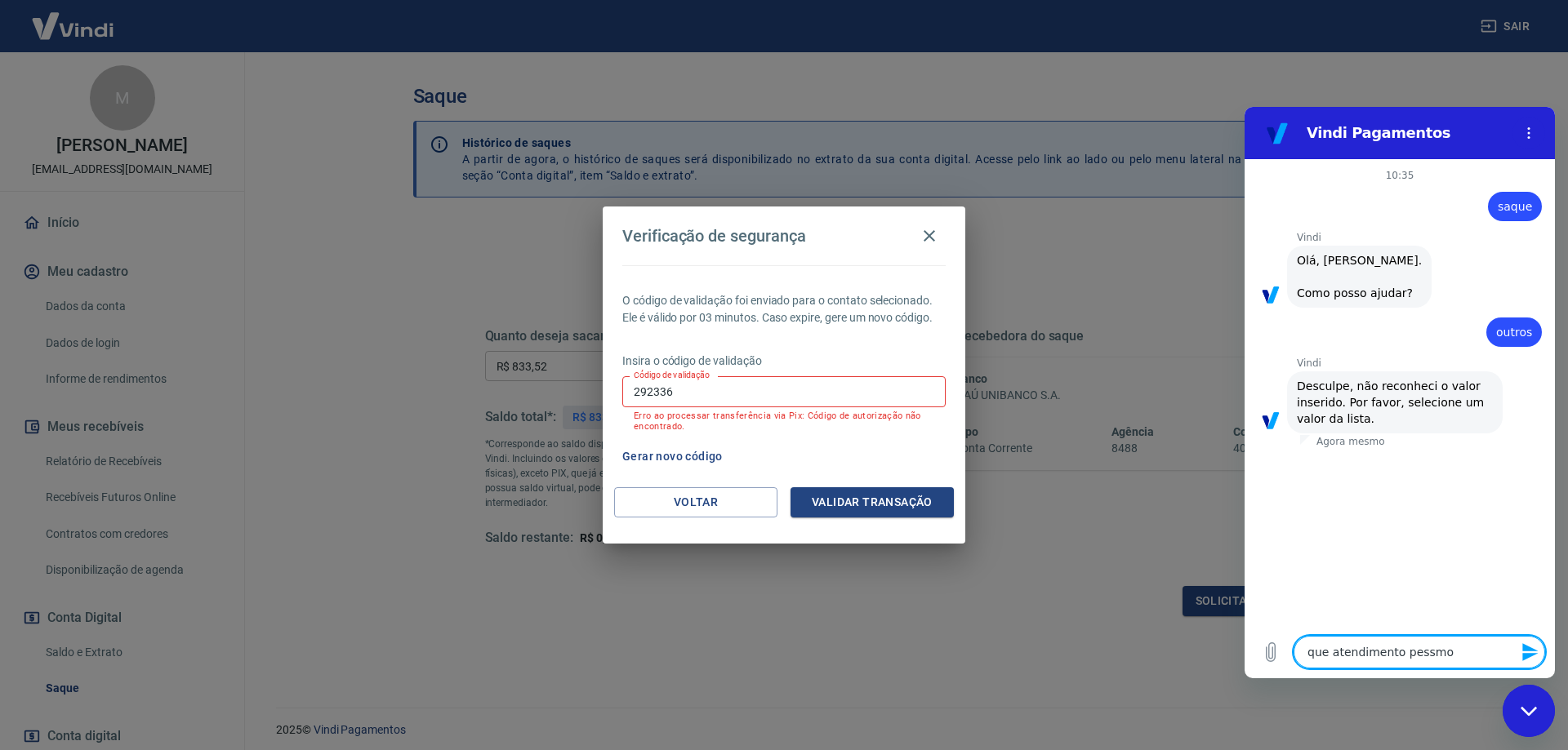
type textarea "que atendimento pessm"
type textarea "x"
type textarea "que atendimento pess"
type textarea "x"
type textarea "que atendimento pessi"
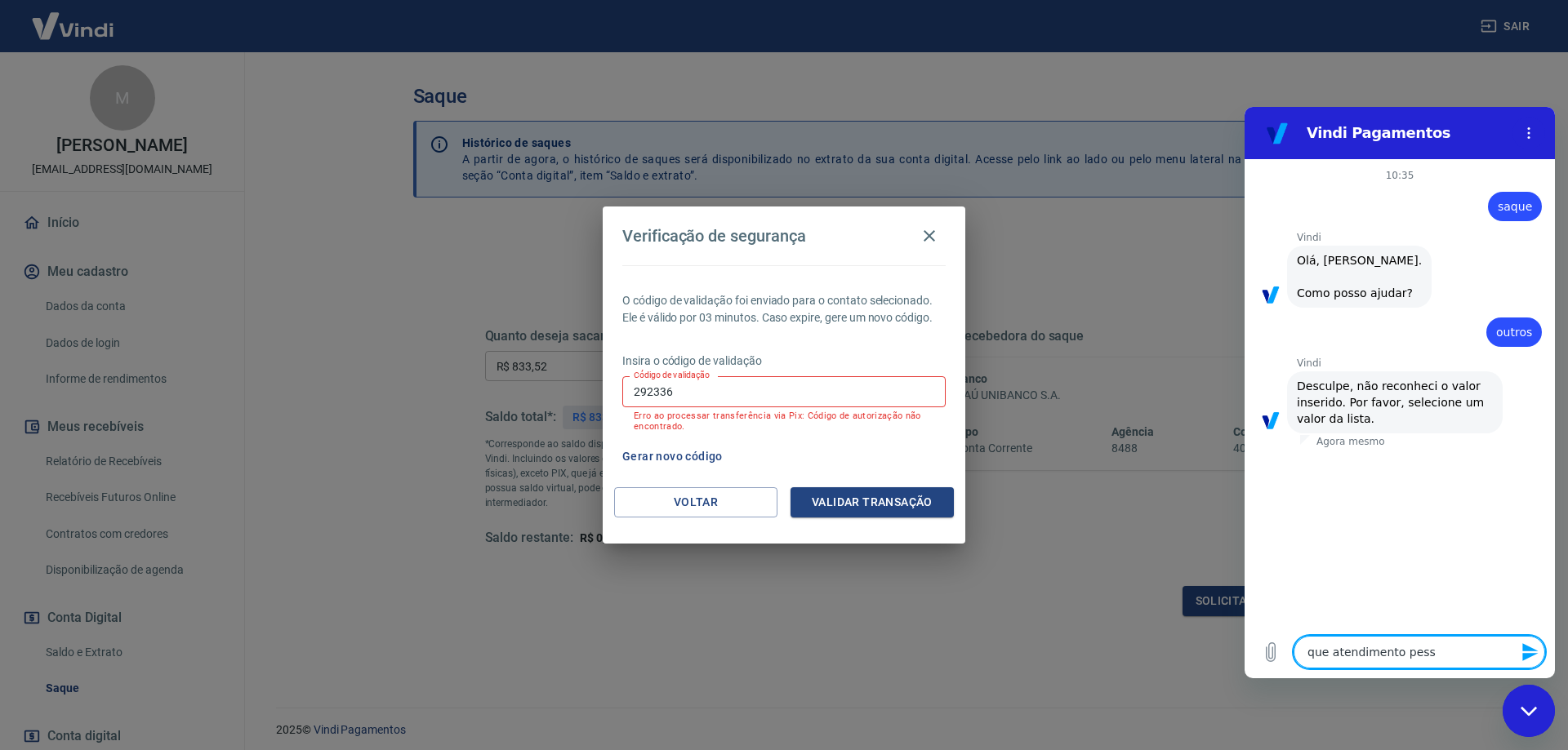
type textarea "x"
type textarea "que atendimento pessim"
type textarea "x"
type textarea "que atendimento pessimo"
type textarea "x"
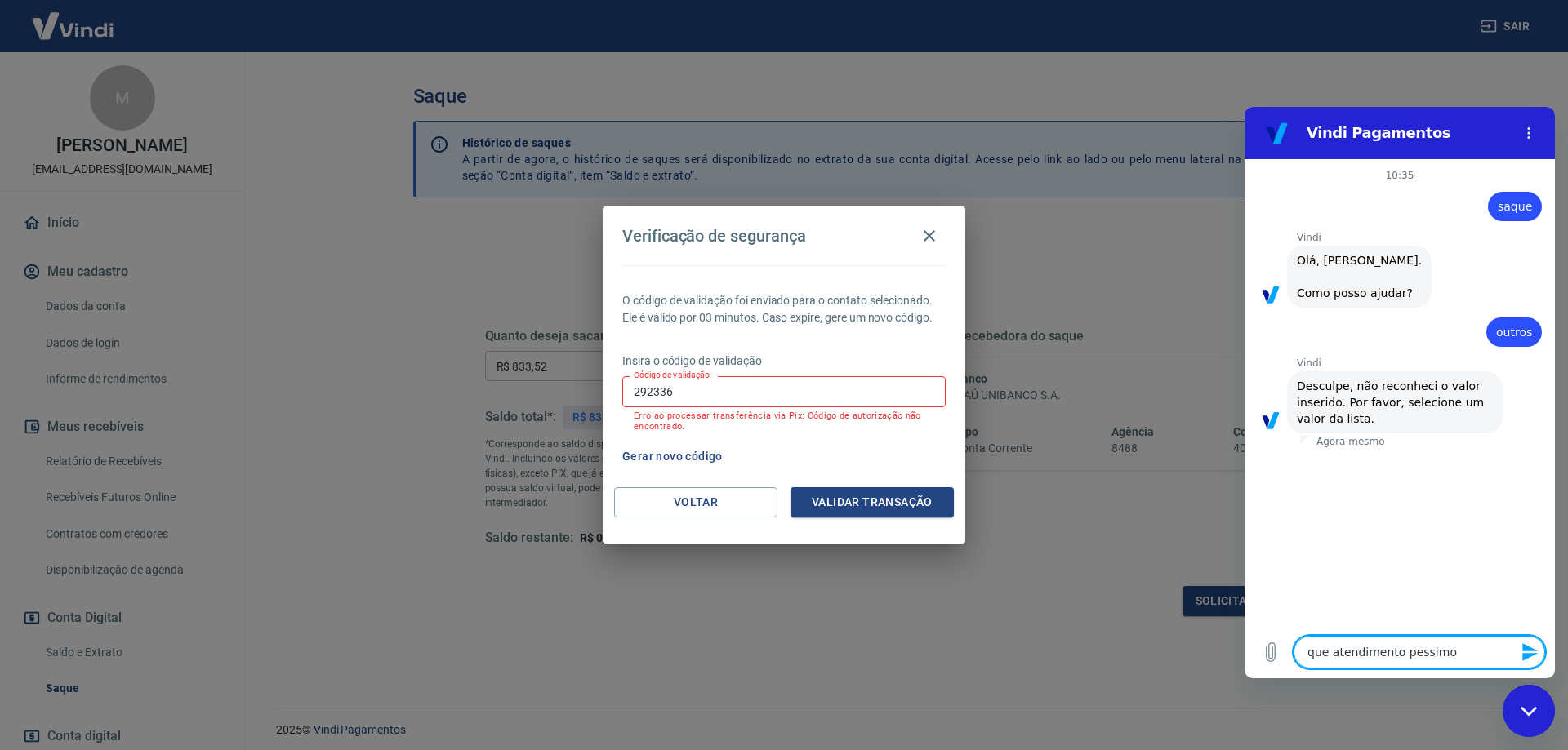
type textarea "que atendimento pessimo!"
type textarea "x"
type textarea "que atendimento pessimo!!"
type textarea "x"
type textarea "que atendimento pessimo!!"
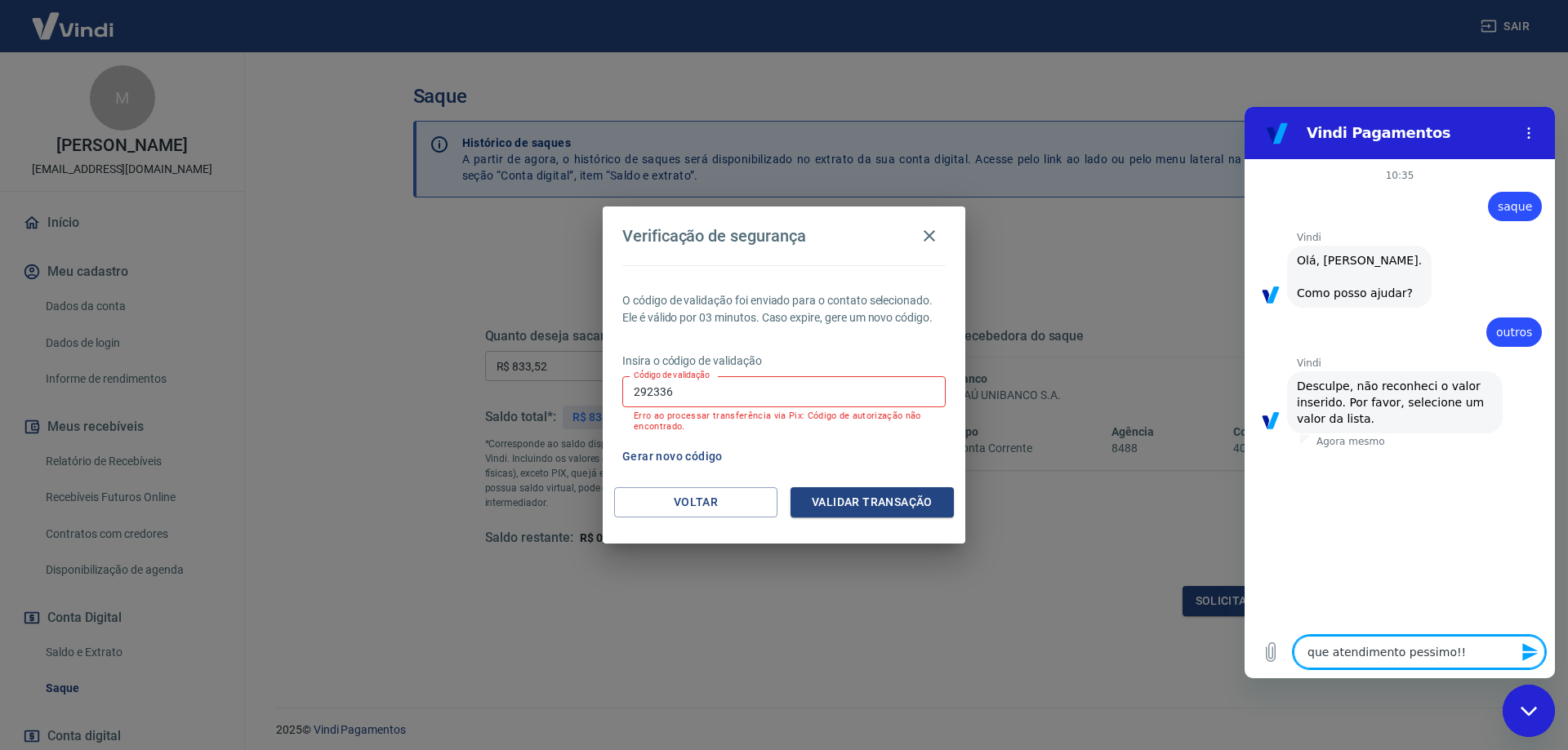
type textarea "x"
